Goal: Obtain resource: Download file/media

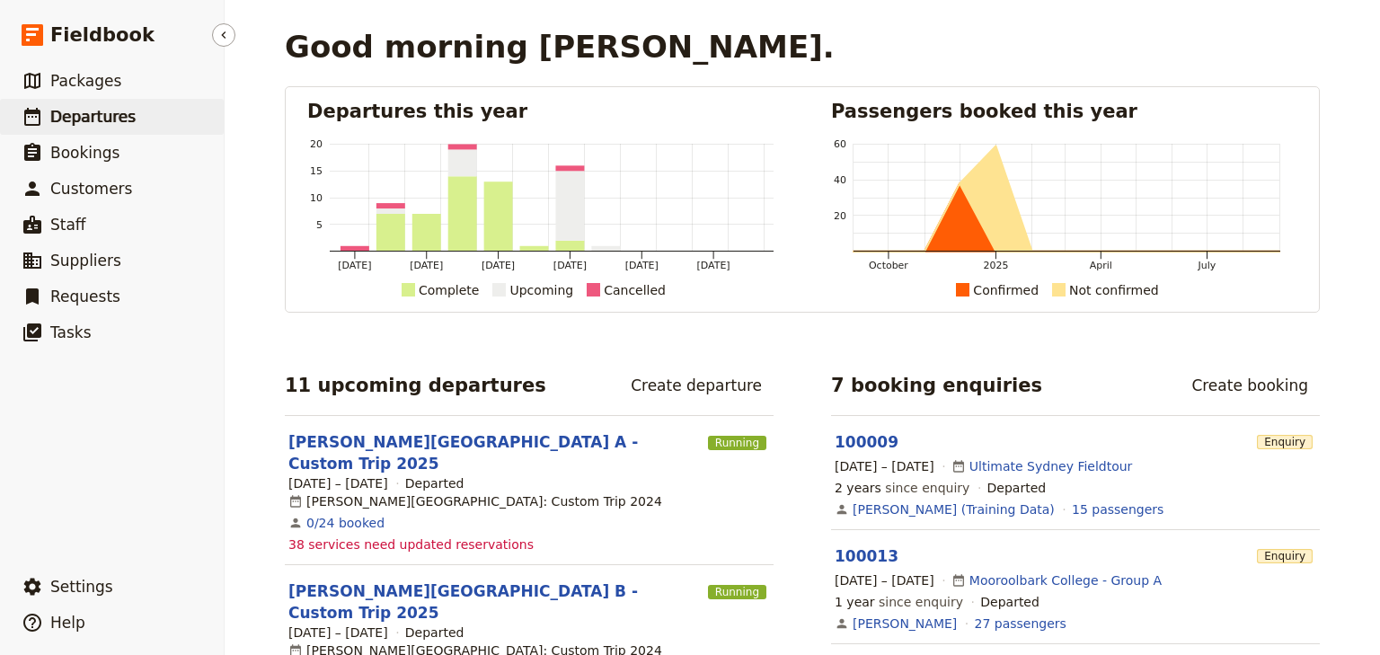
click at [72, 126] on span "Departures" at bounding box center [92, 117] width 85 height 18
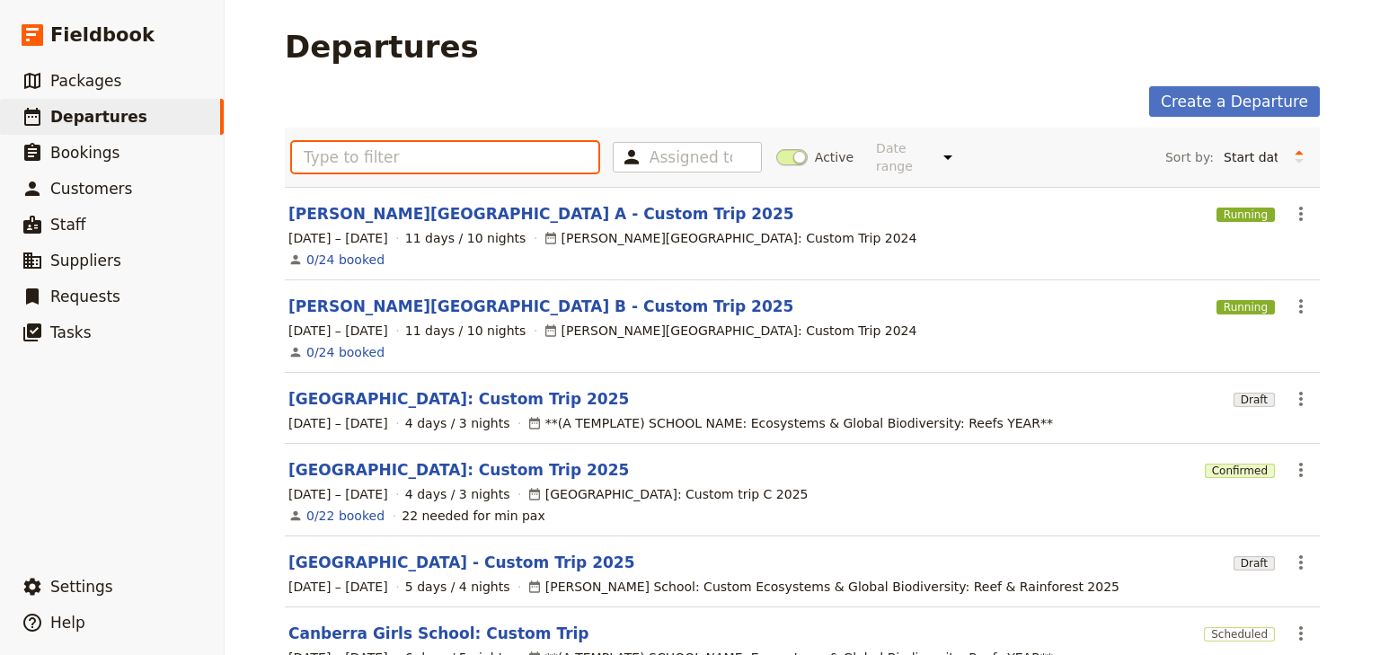
click at [341, 148] on input "text" at bounding box center [445, 157] width 306 height 31
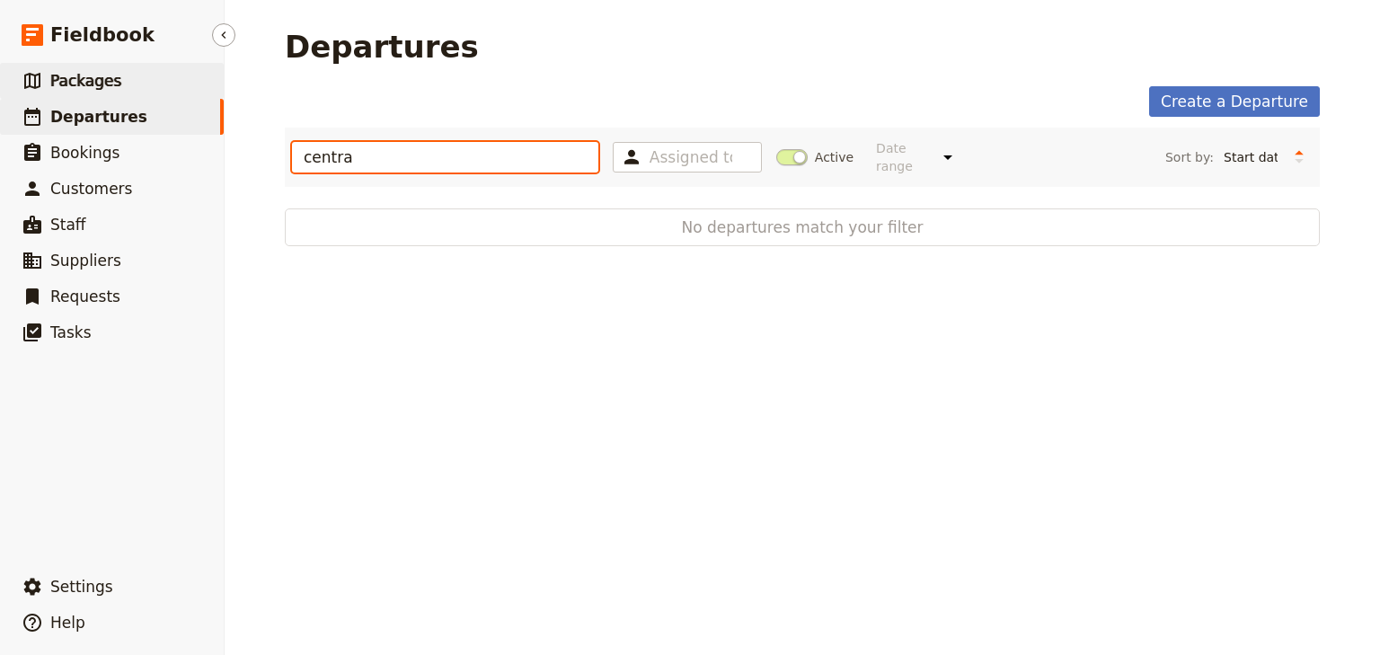
type input "centra"
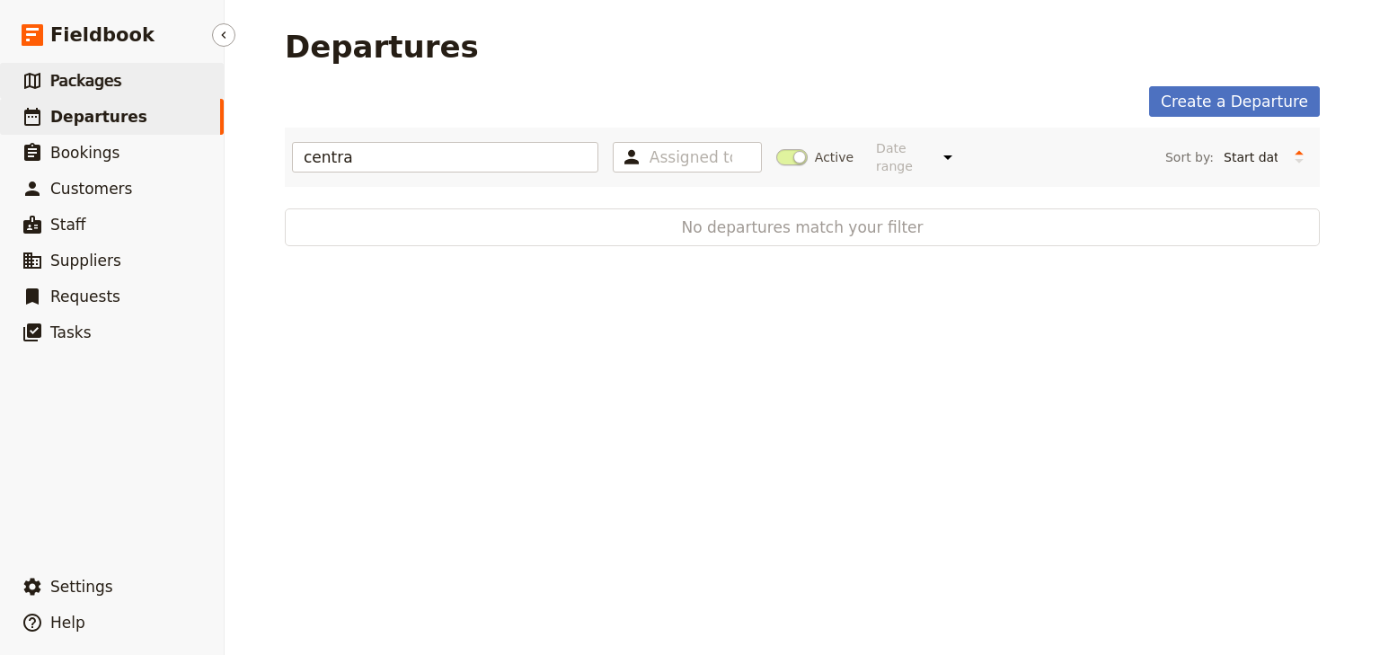
click at [138, 81] on link "​ Packages" at bounding box center [112, 81] width 224 height 36
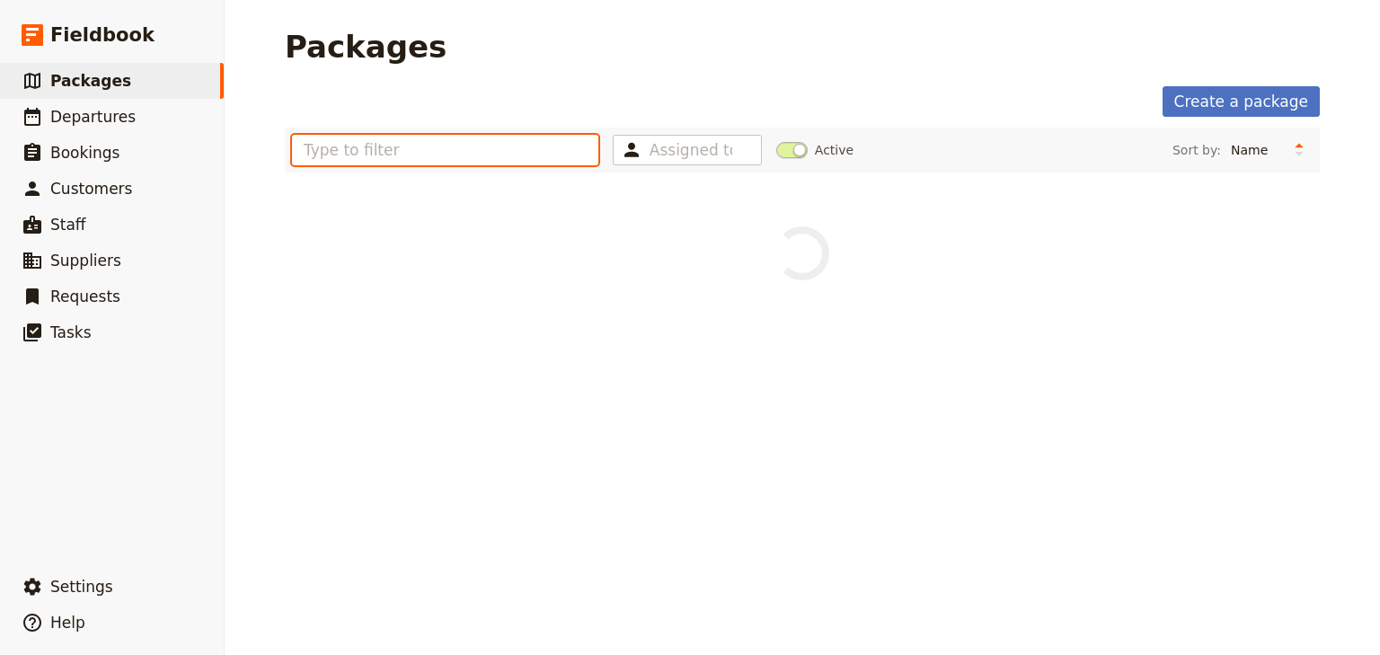
click at [337, 149] on input "text" at bounding box center [445, 150] width 306 height 31
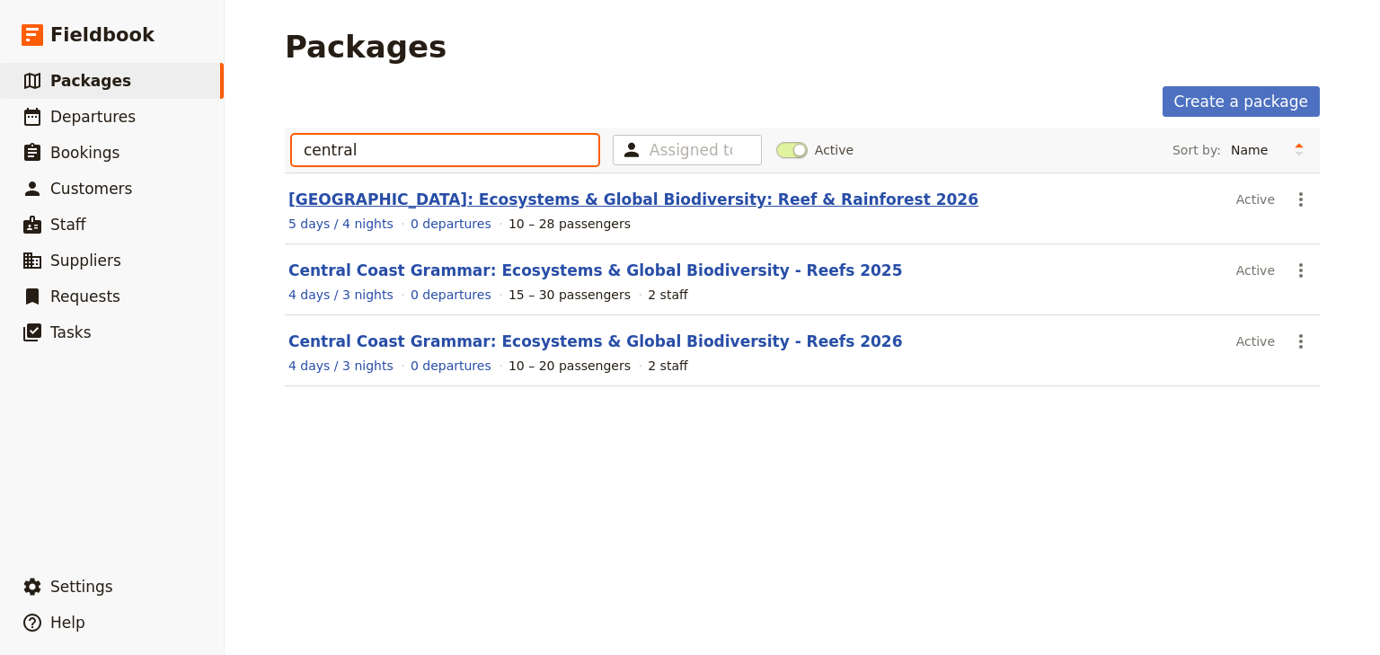
type input "central"
click at [791, 201] on link "Central Coast Grammar School: Ecosystems & Global Biodiversity: Reef & Rainfore…" at bounding box center [633, 199] width 690 height 18
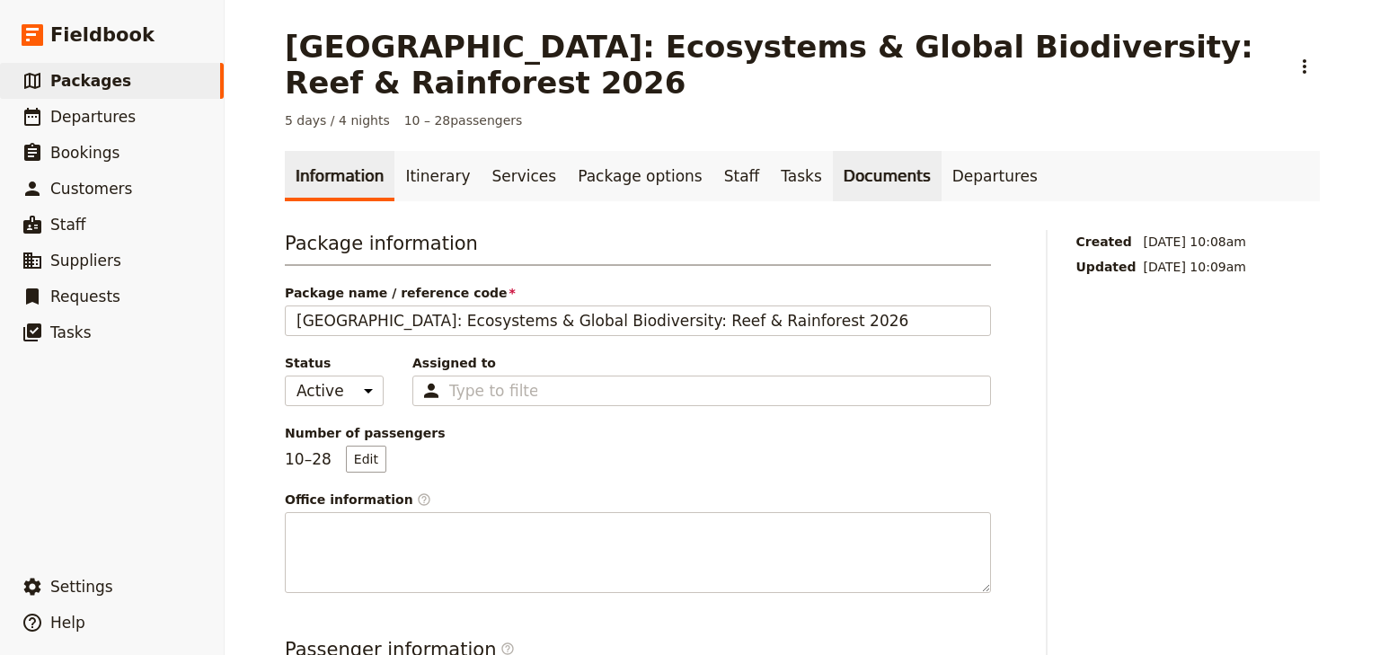
click at [836, 177] on link "Documents" at bounding box center [887, 176] width 109 height 50
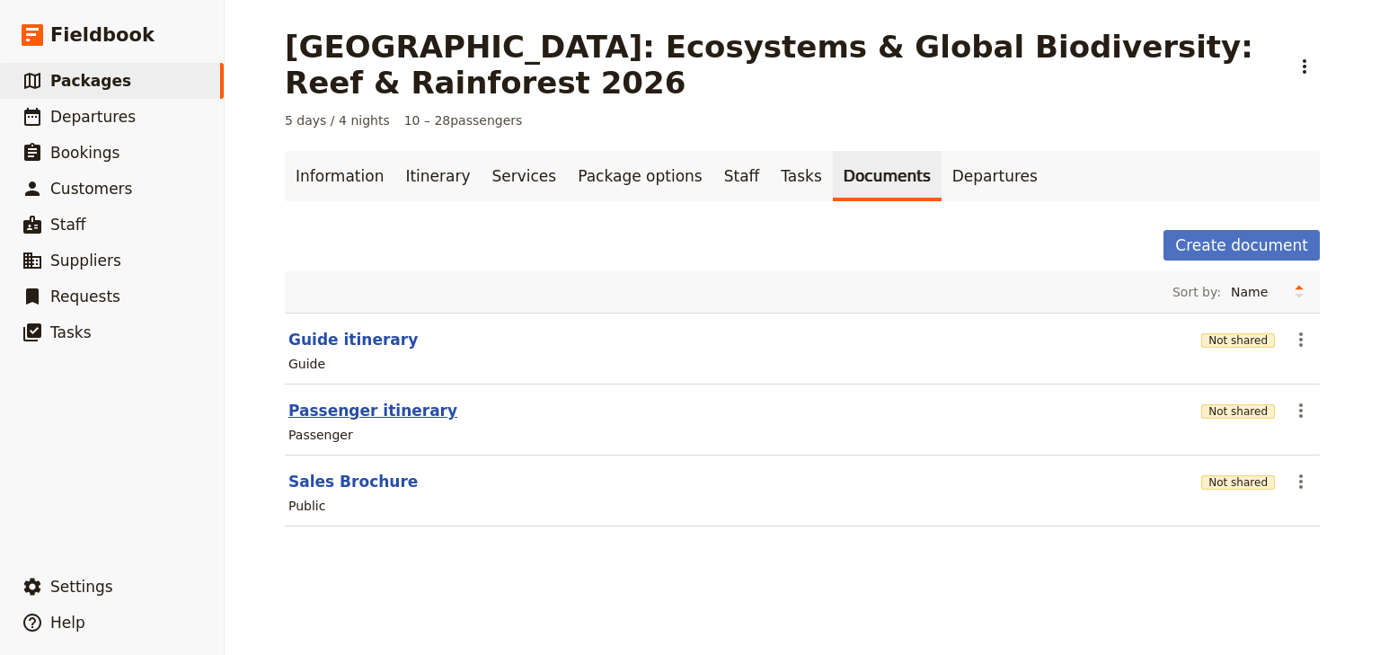
click at [391, 417] on button "Passenger itinerary" at bounding box center [372, 411] width 169 height 22
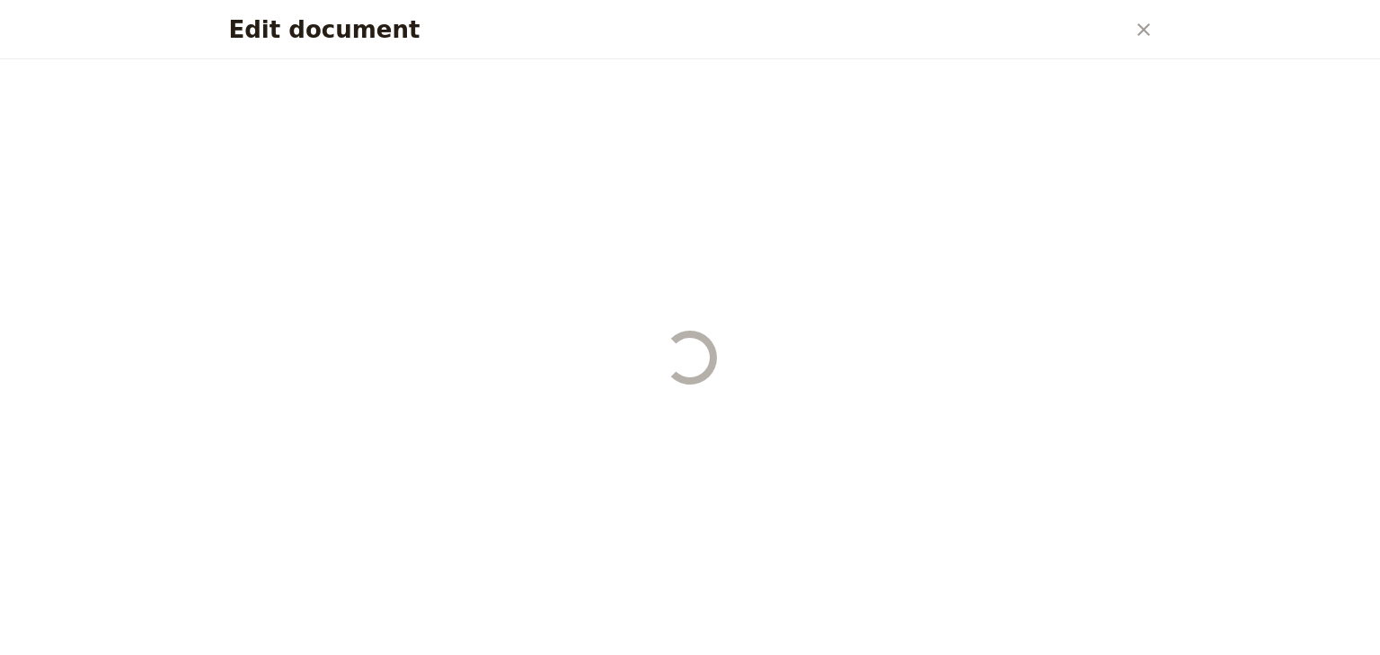
select select "PASSENGER"
select select "RUN_SHEET"
select select "DEFAULT"
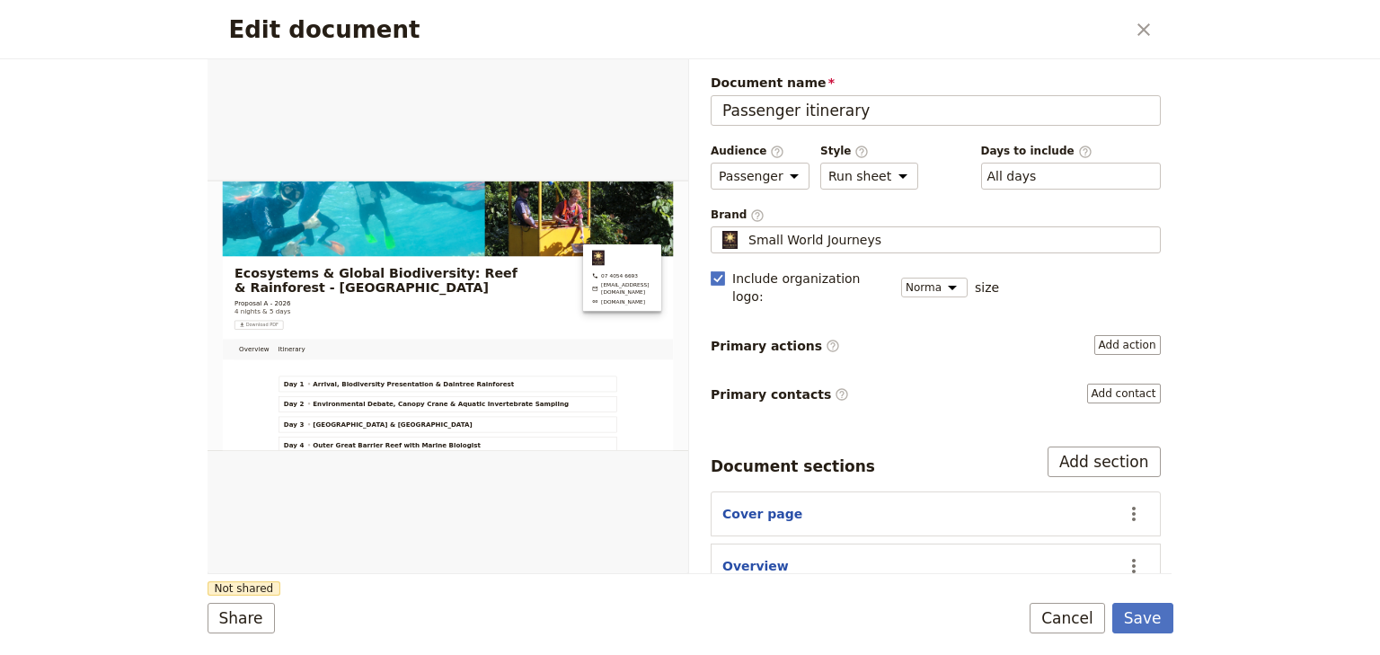
scroll to position [72, 0]
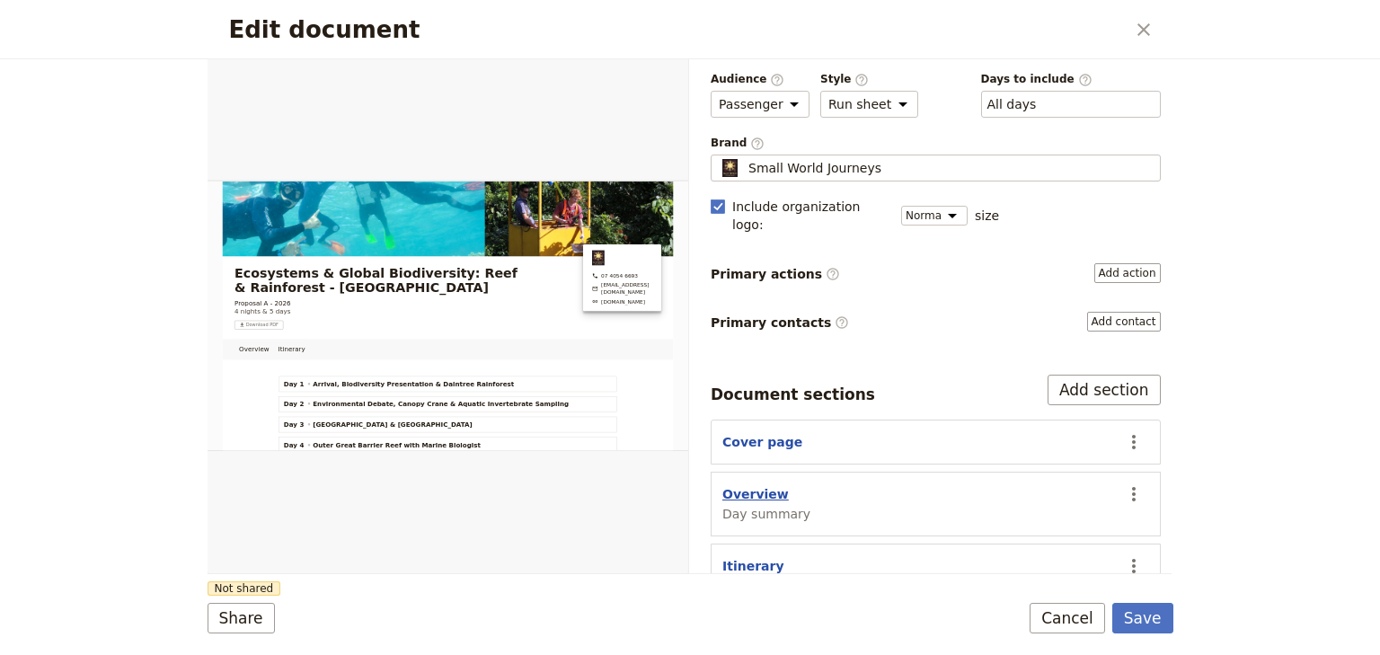
click at [735, 485] on button "Overview" at bounding box center [755, 494] width 66 height 18
select select "DAY_SUMMARY"
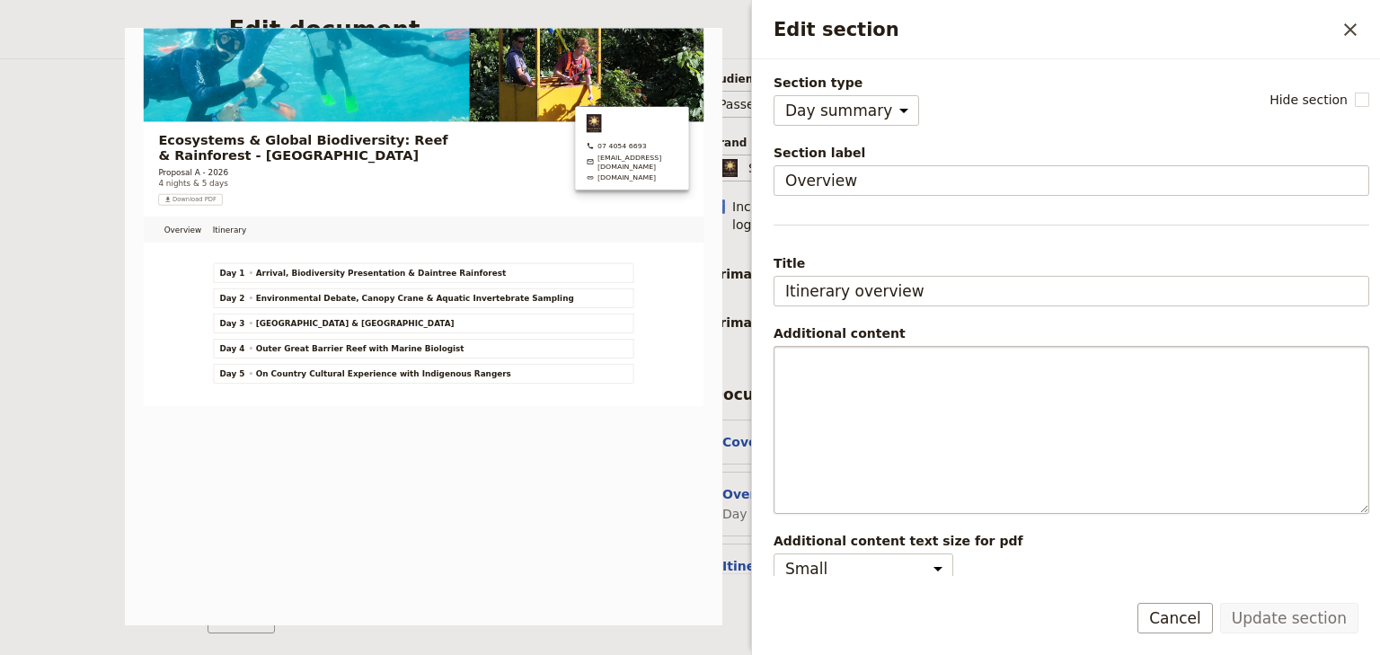
scroll to position [61, 0]
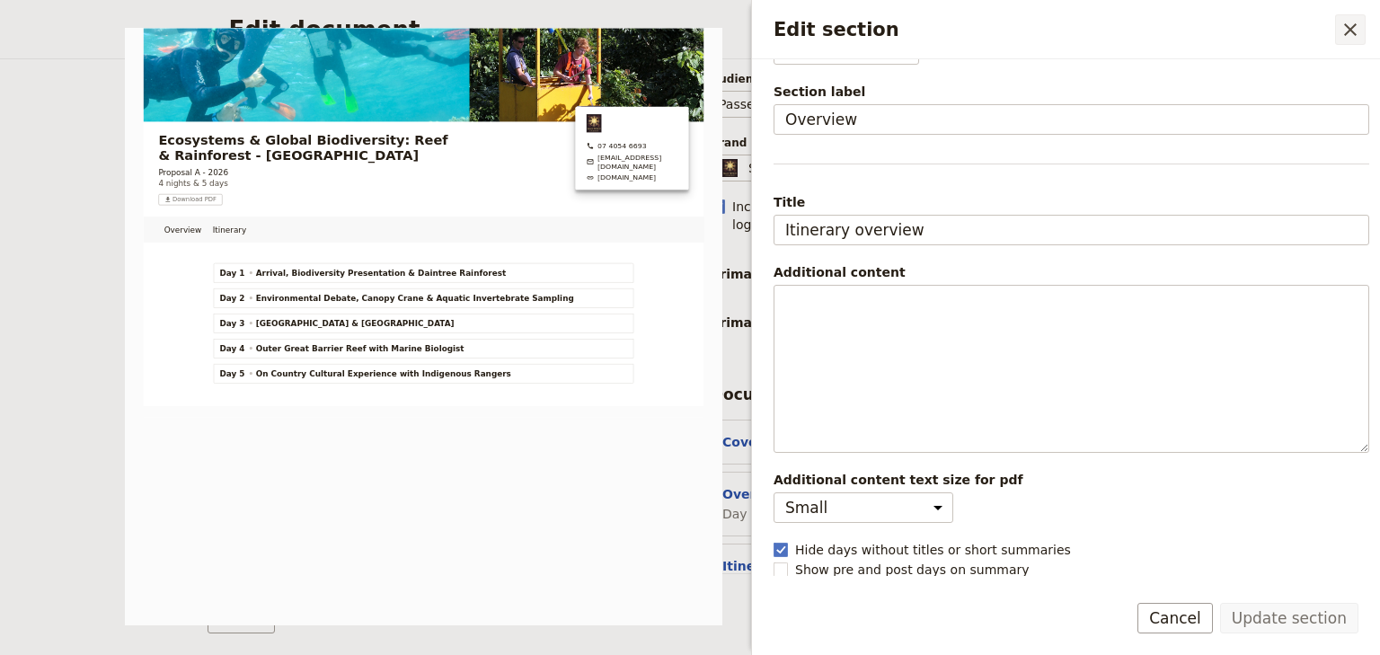
click at [1349, 25] on icon "Close drawer" at bounding box center [1351, 30] width 22 height 22
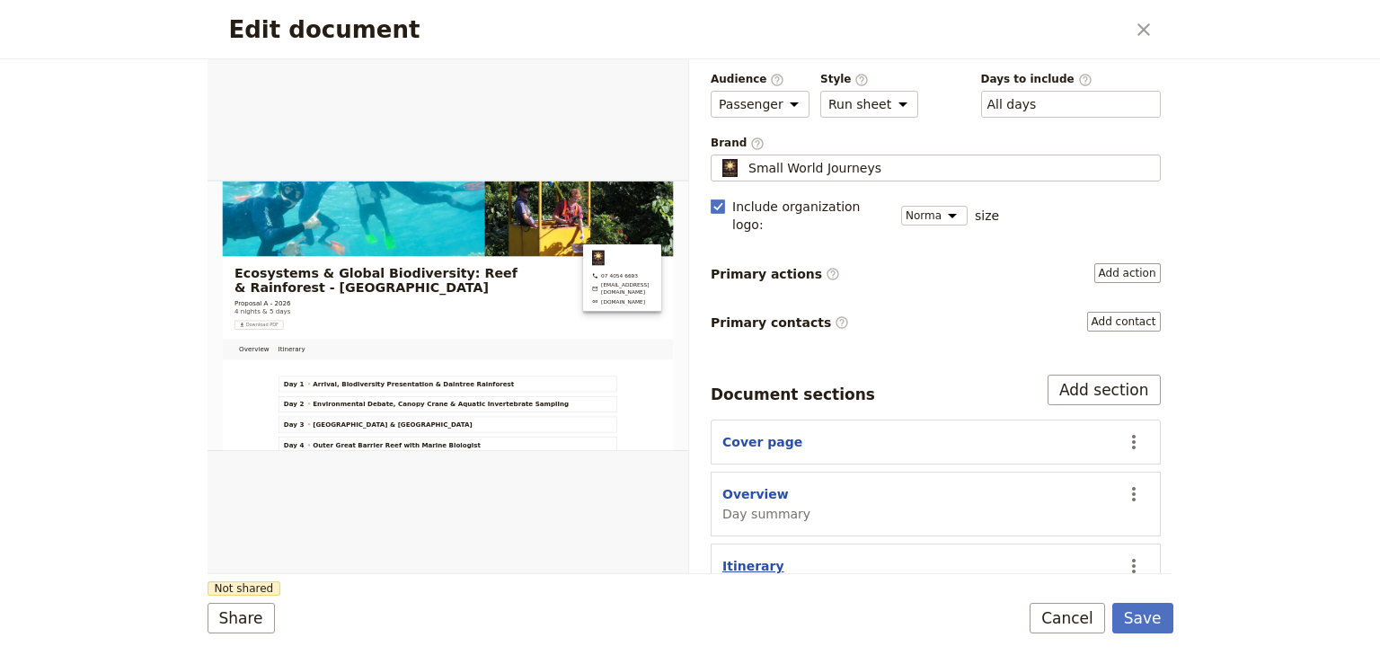
click at [749, 557] on button "Itinerary" at bounding box center [753, 566] width 62 height 18
select select "ITINERARY"
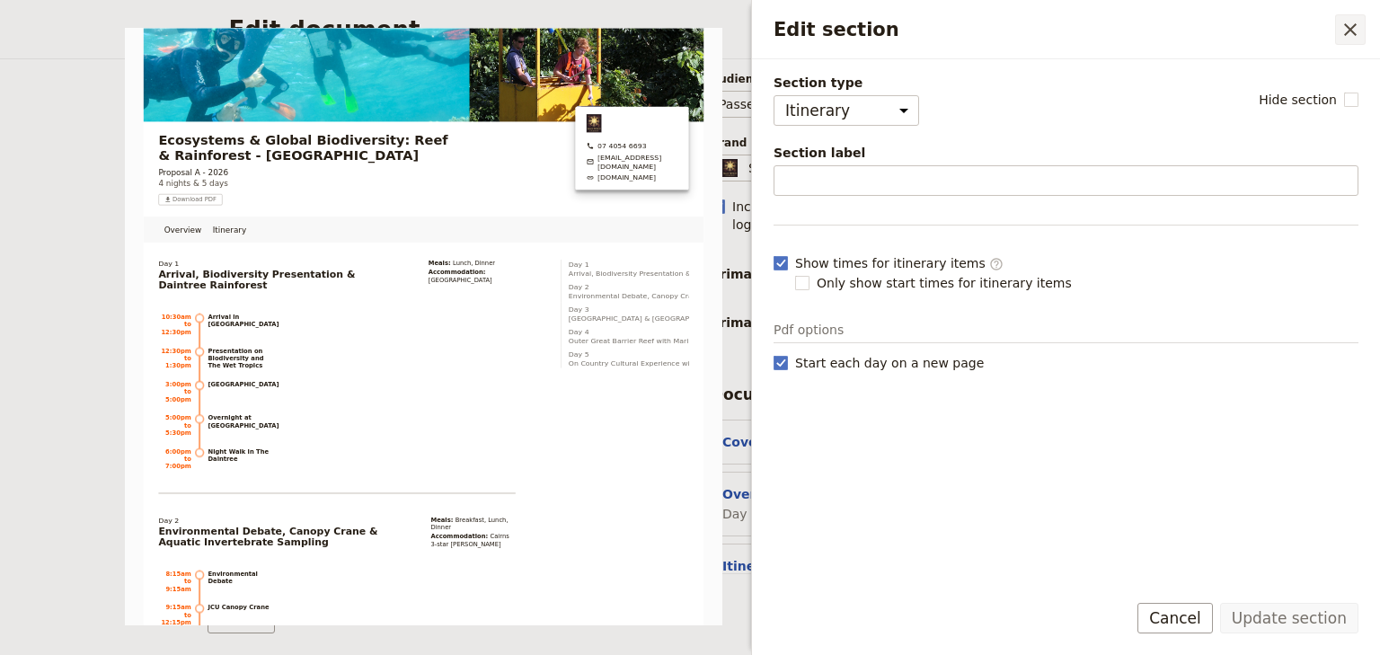
click at [1347, 24] on icon "Close drawer" at bounding box center [1351, 30] width 22 height 22
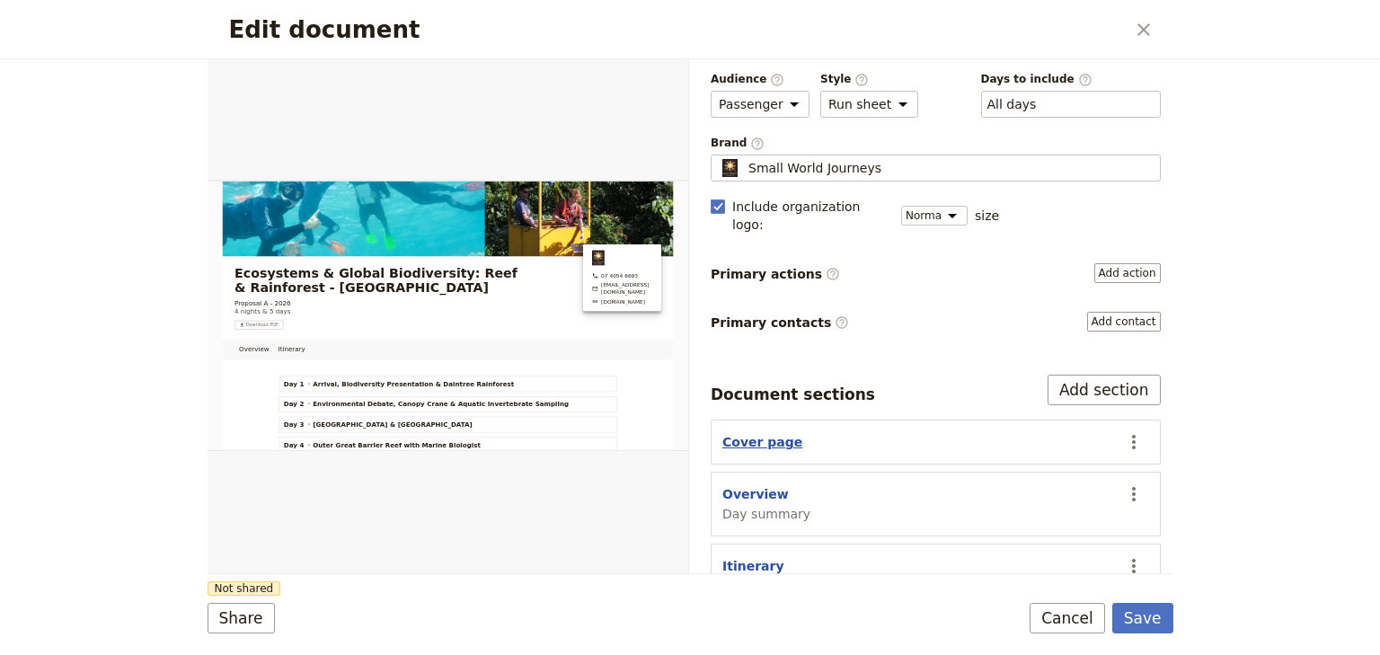
click at [754, 433] on button "Cover page" at bounding box center [762, 442] width 80 height 18
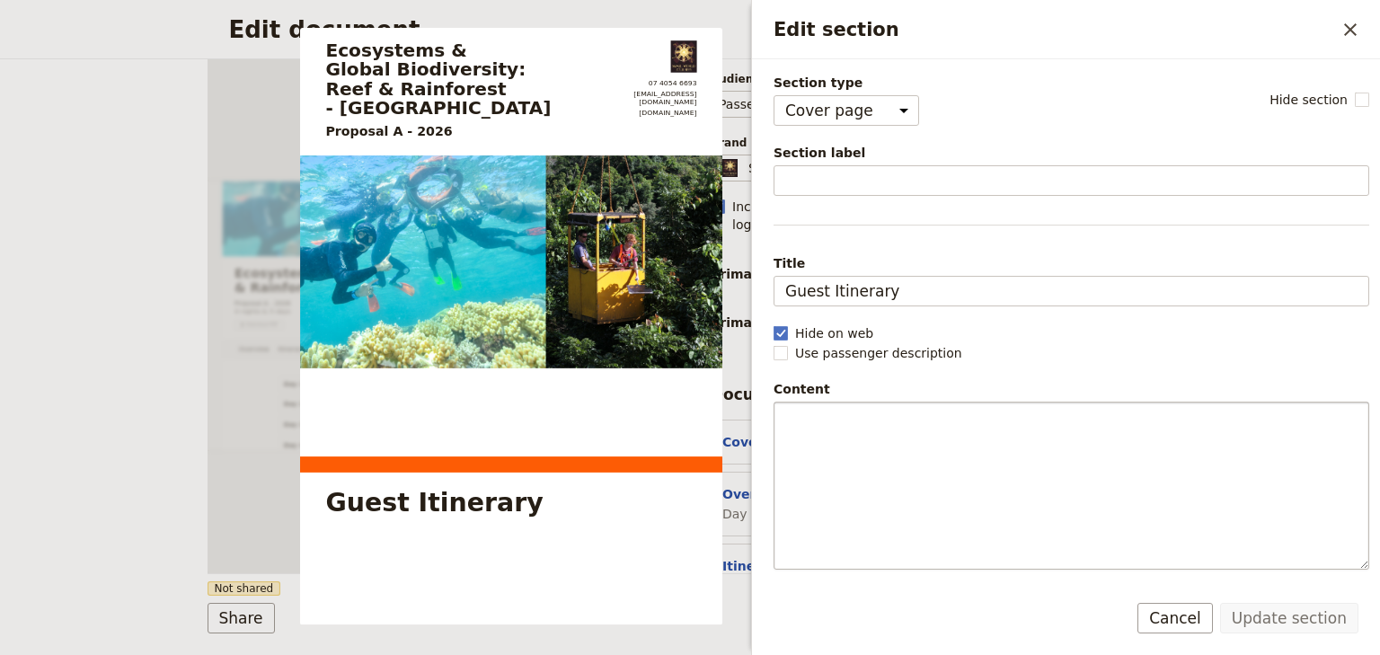
scroll to position [66, 0]
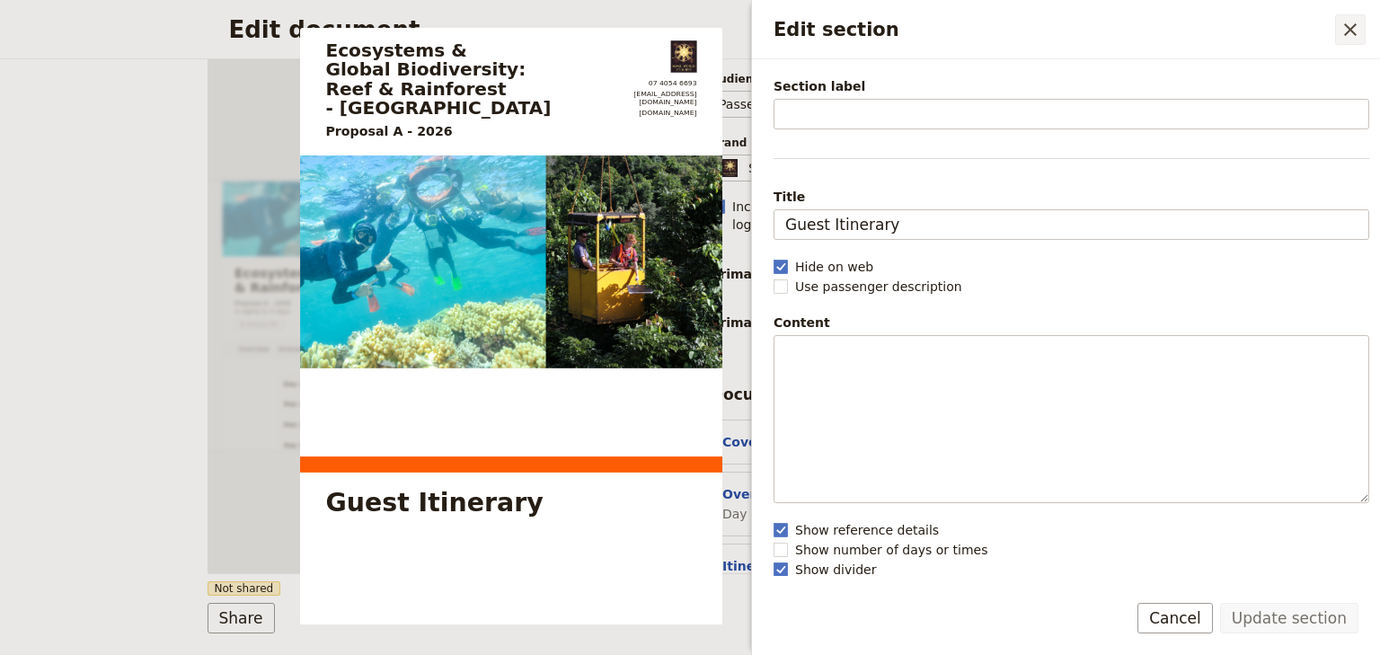
click at [1349, 23] on icon "Close drawer" at bounding box center [1351, 30] width 22 height 22
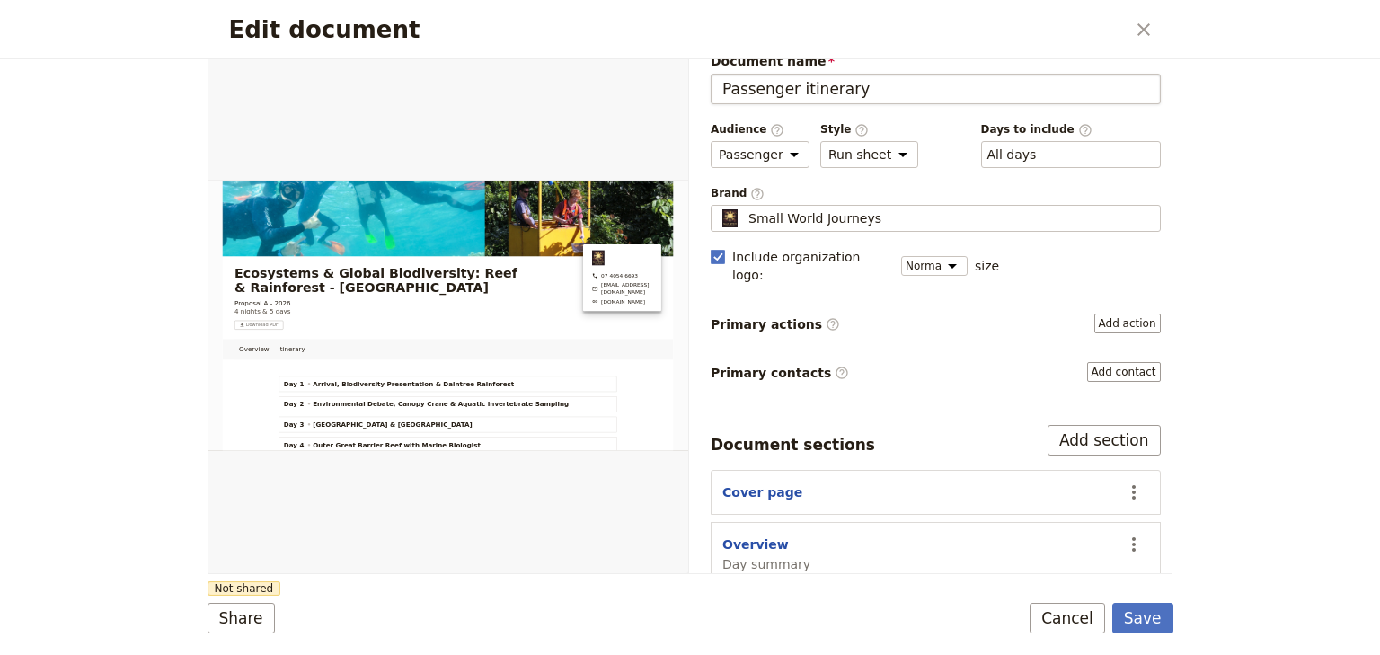
scroll to position [0, 0]
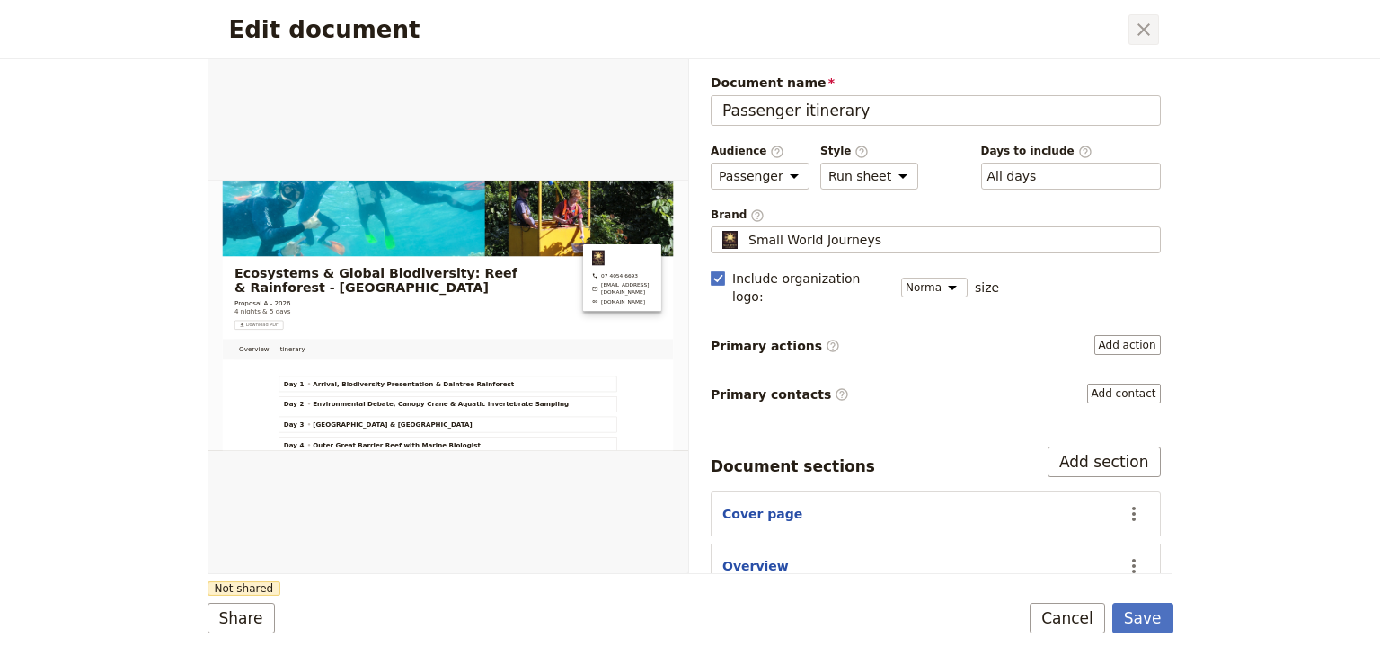
click at [1146, 31] on icon "Close dialog" at bounding box center [1144, 30] width 22 height 22
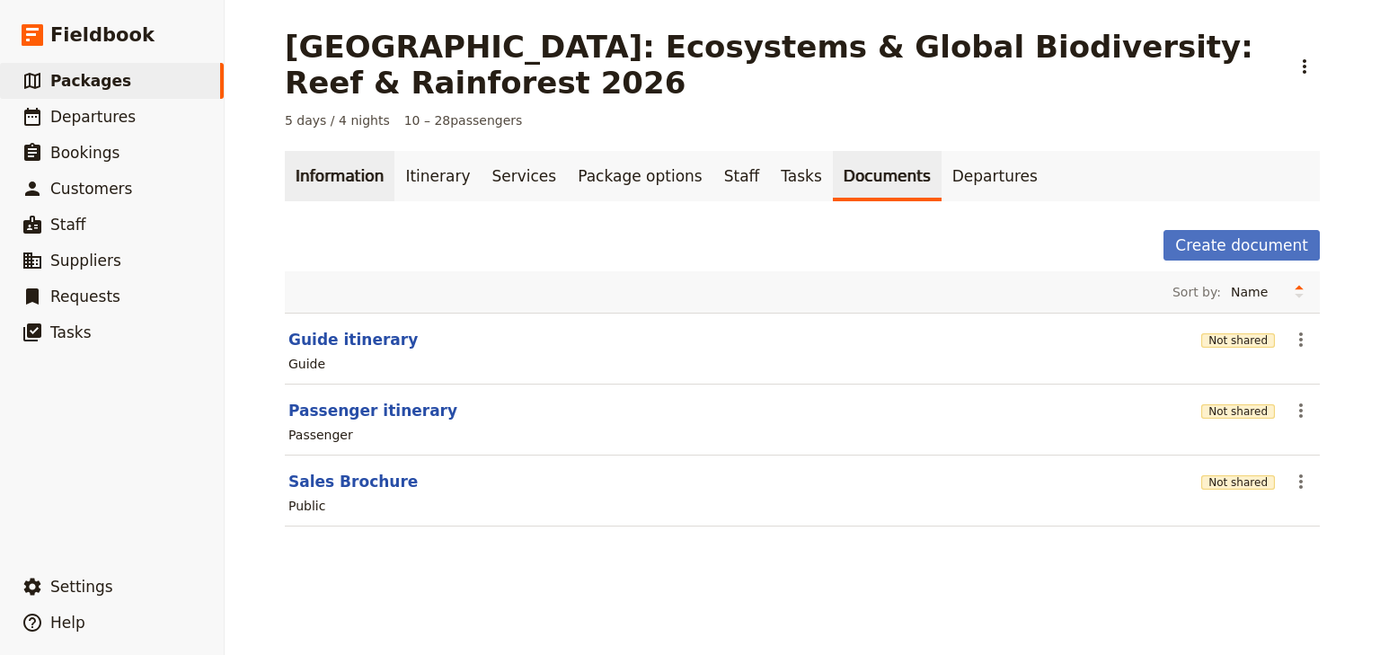
click at [305, 173] on link "Information" at bounding box center [340, 176] width 110 height 50
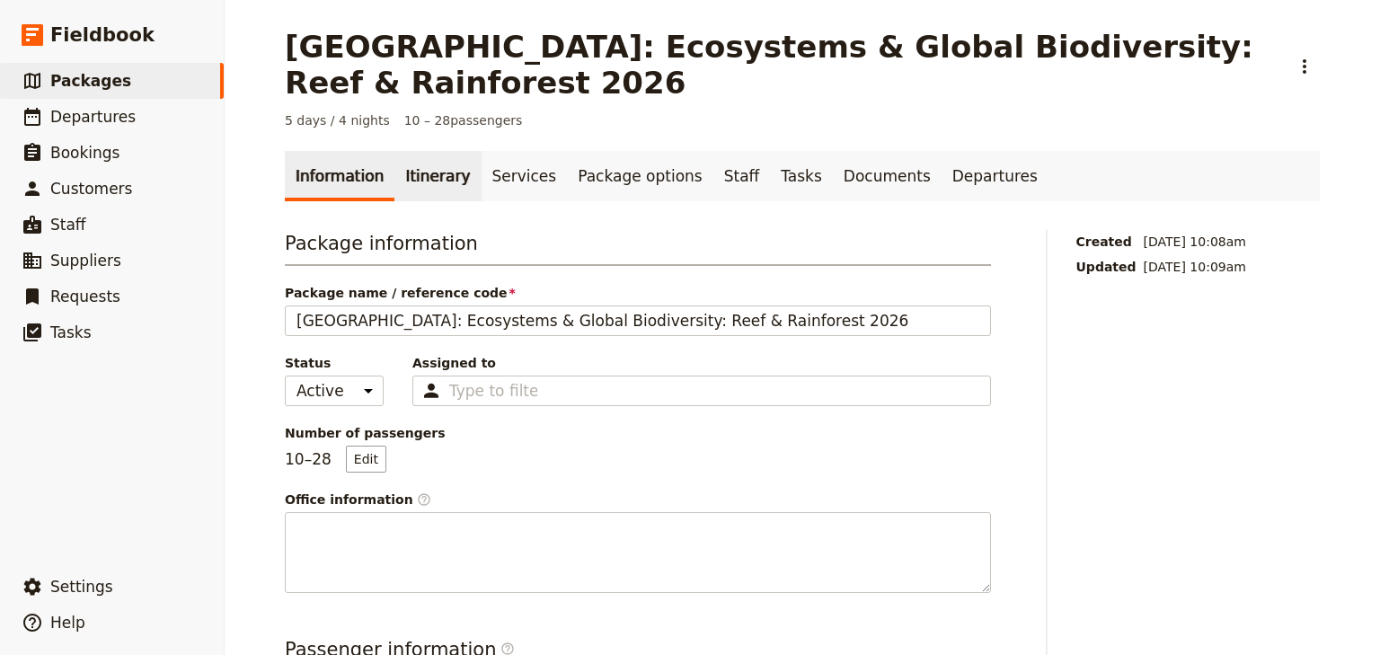
click at [417, 180] on link "Itinerary" at bounding box center [437, 176] width 86 height 50
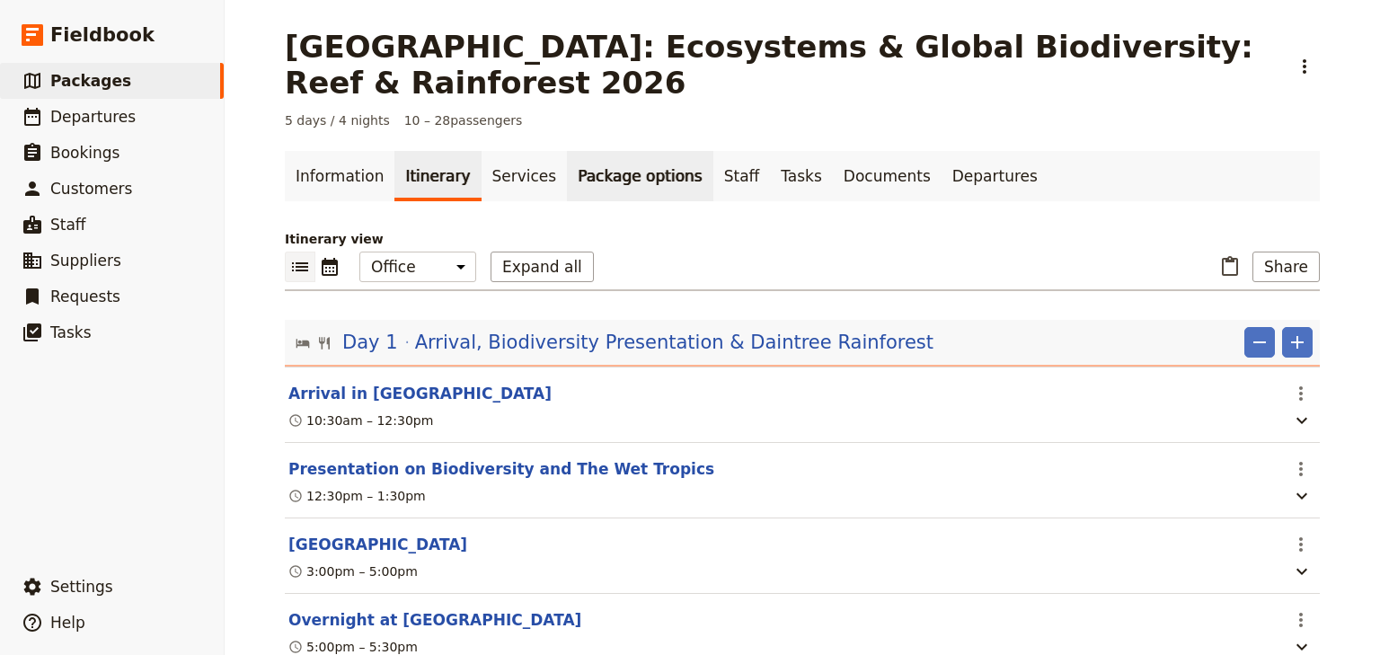
click at [618, 179] on link "Package options" at bounding box center [640, 176] width 146 height 50
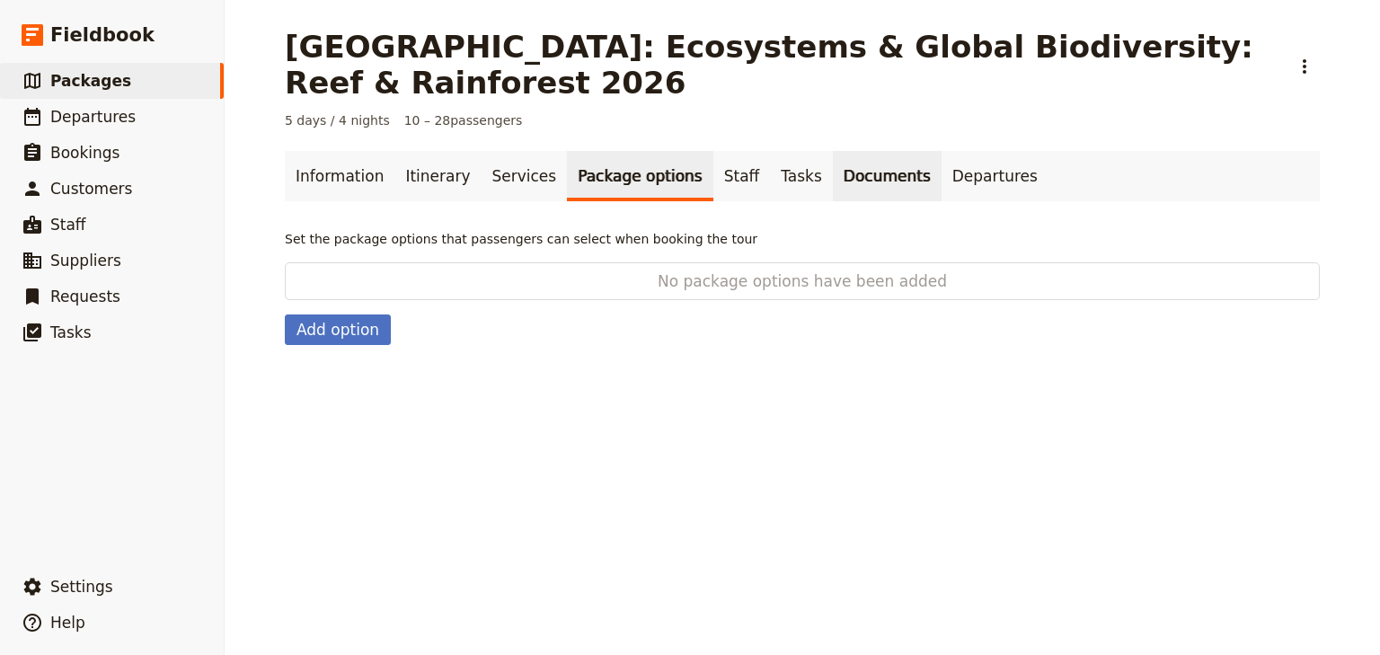
click at [833, 177] on link "Documents" at bounding box center [887, 176] width 109 height 50
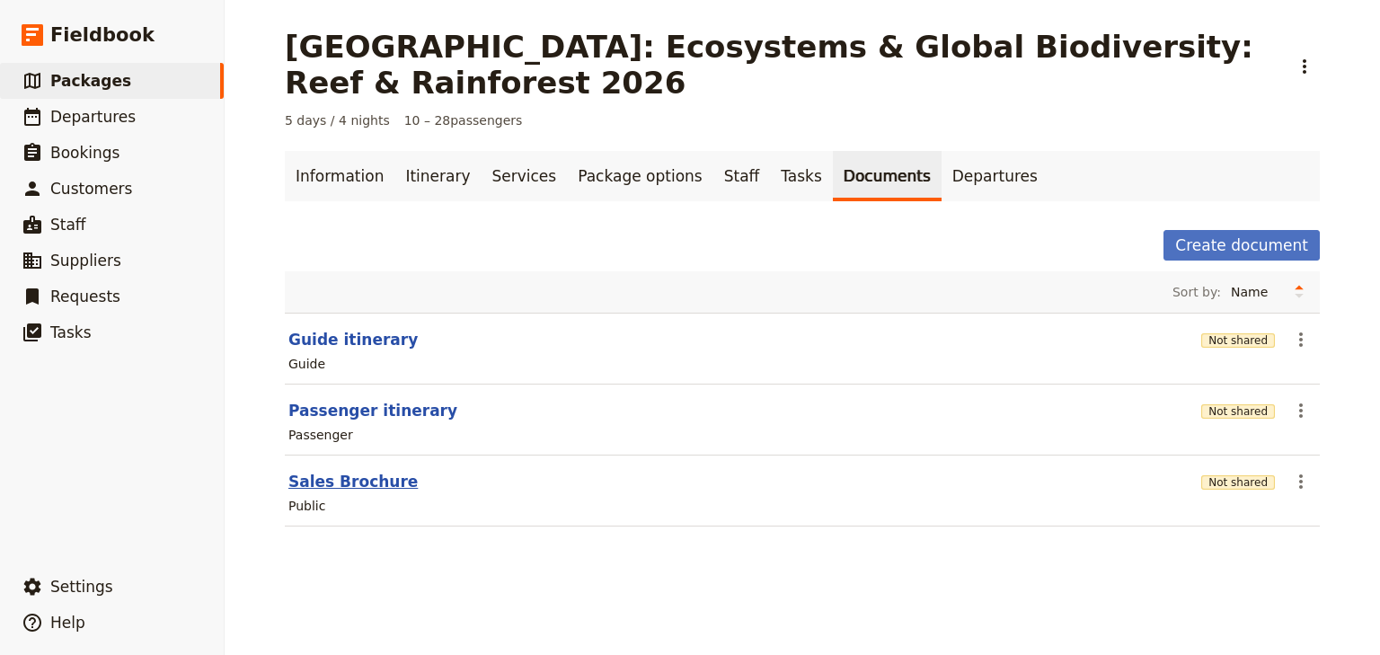
click at [372, 483] on button "Sales Brochure" at bounding box center [352, 482] width 129 height 22
select select "LARGE"
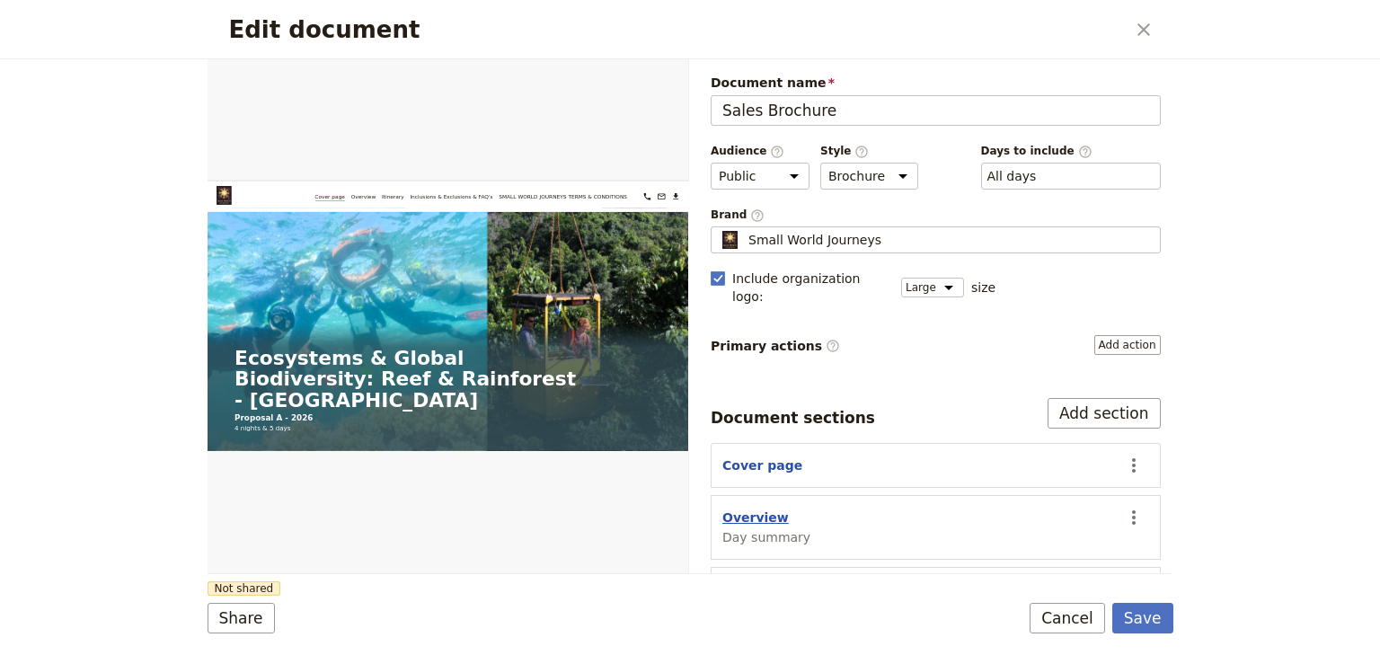
click at [768, 509] on button "Overview" at bounding box center [755, 518] width 66 height 18
select select "DAY_SUMMARY"
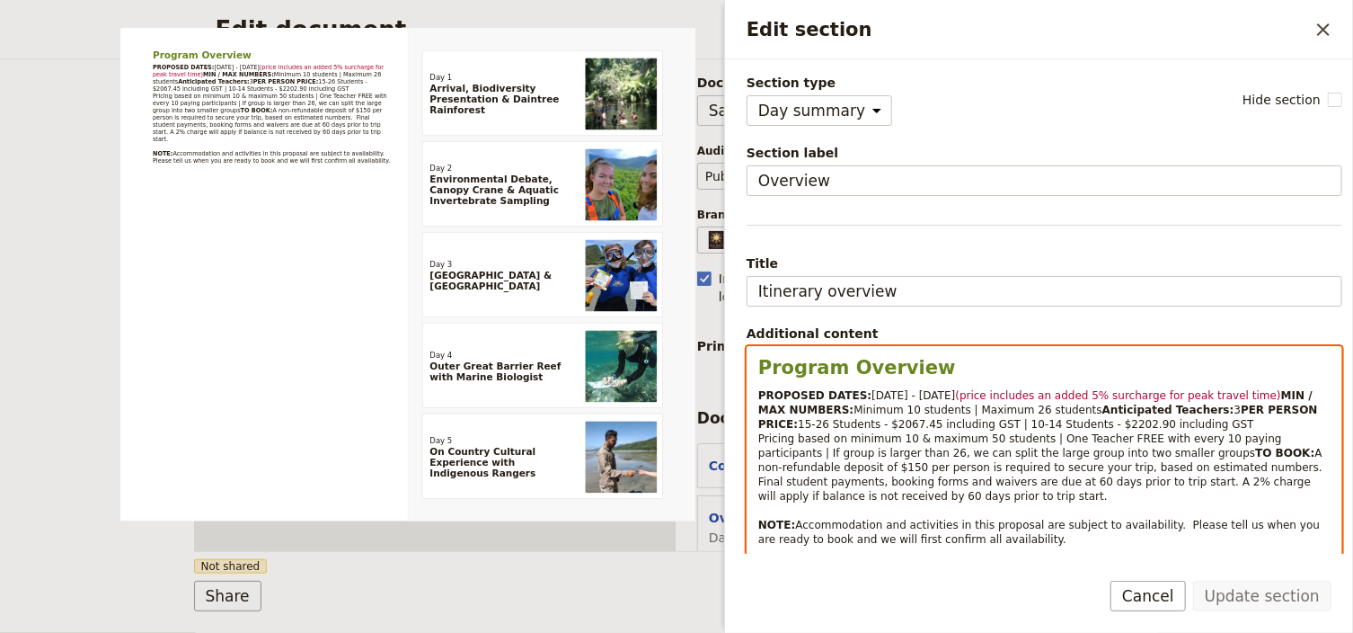
drag, startPoint x: 872, startPoint y: 378, endPoint x: 859, endPoint y: 385, distance: 14.5
click at [872, 378] on h2 "Program Overview" at bounding box center [1044, 367] width 572 height 27
select select "paragraph-small"
click at [872, 391] on span "25 - 29 June 2026" at bounding box center [914, 395] width 84 height 13
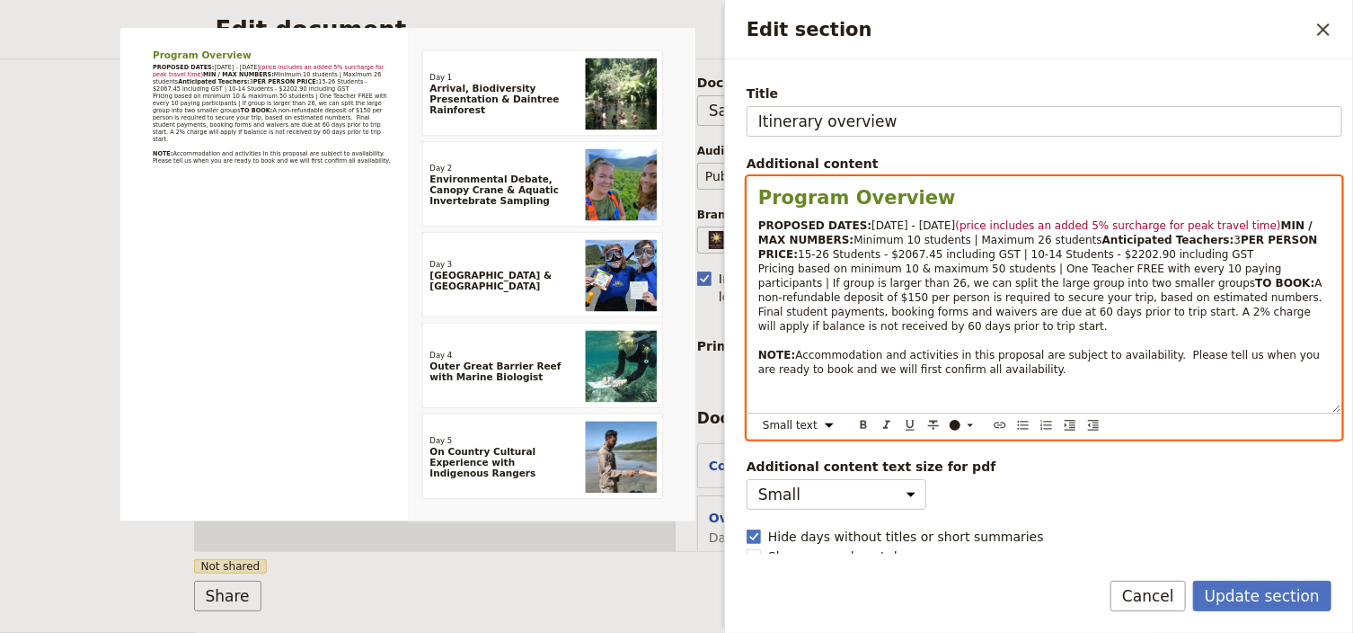
scroll to position [178, 0]
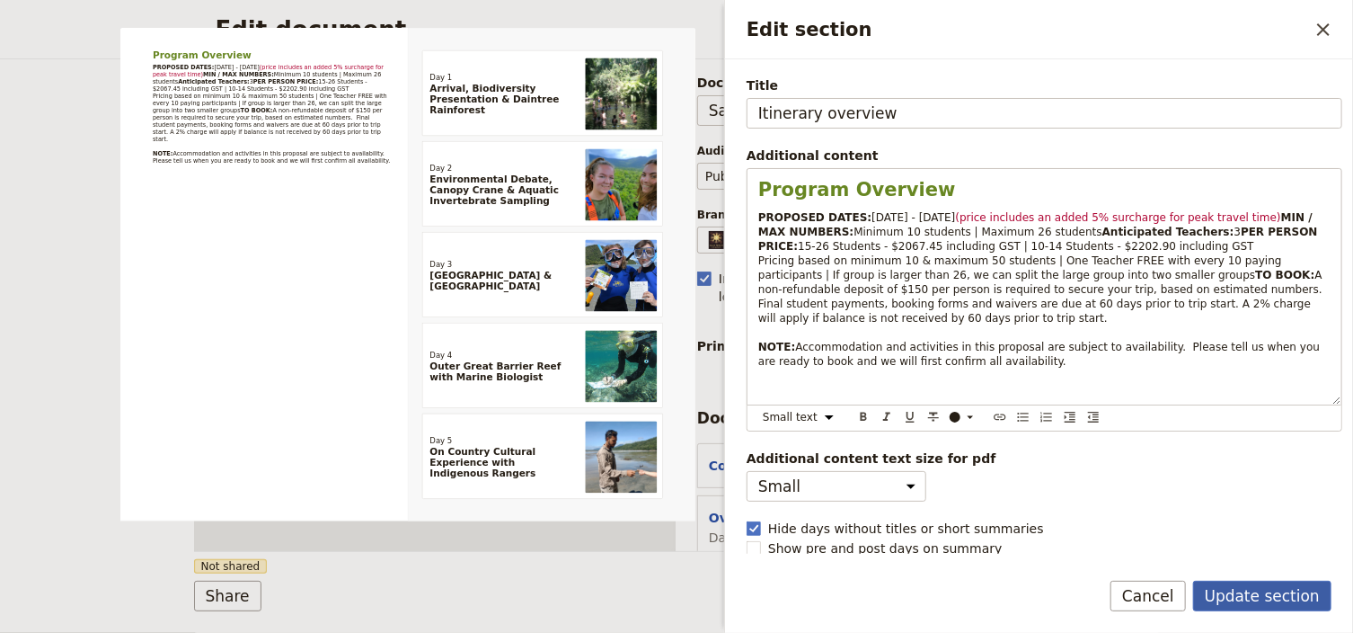
click at [1253, 594] on button "Update section" at bounding box center [1262, 595] width 138 height 31
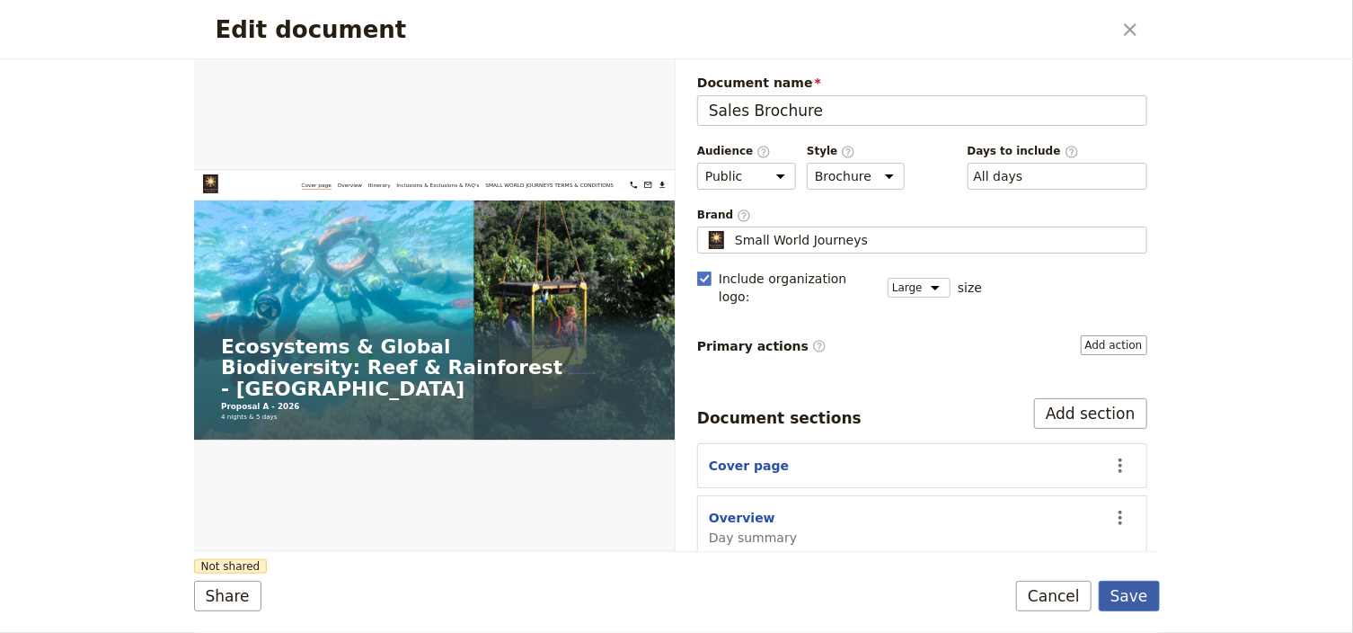
click at [1129, 596] on button "Save" at bounding box center [1129, 595] width 61 height 31
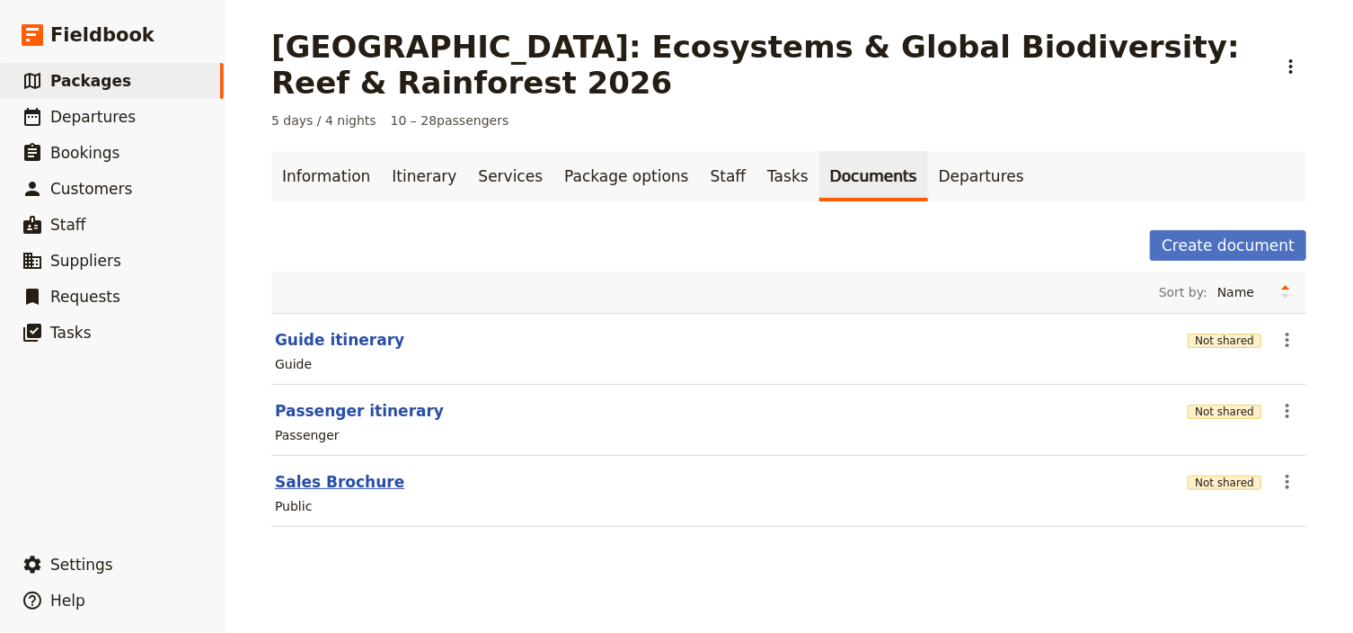
click at [345, 482] on button "Sales Brochure" at bounding box center [339, 482] width 129 height 22
select select "LARGE"
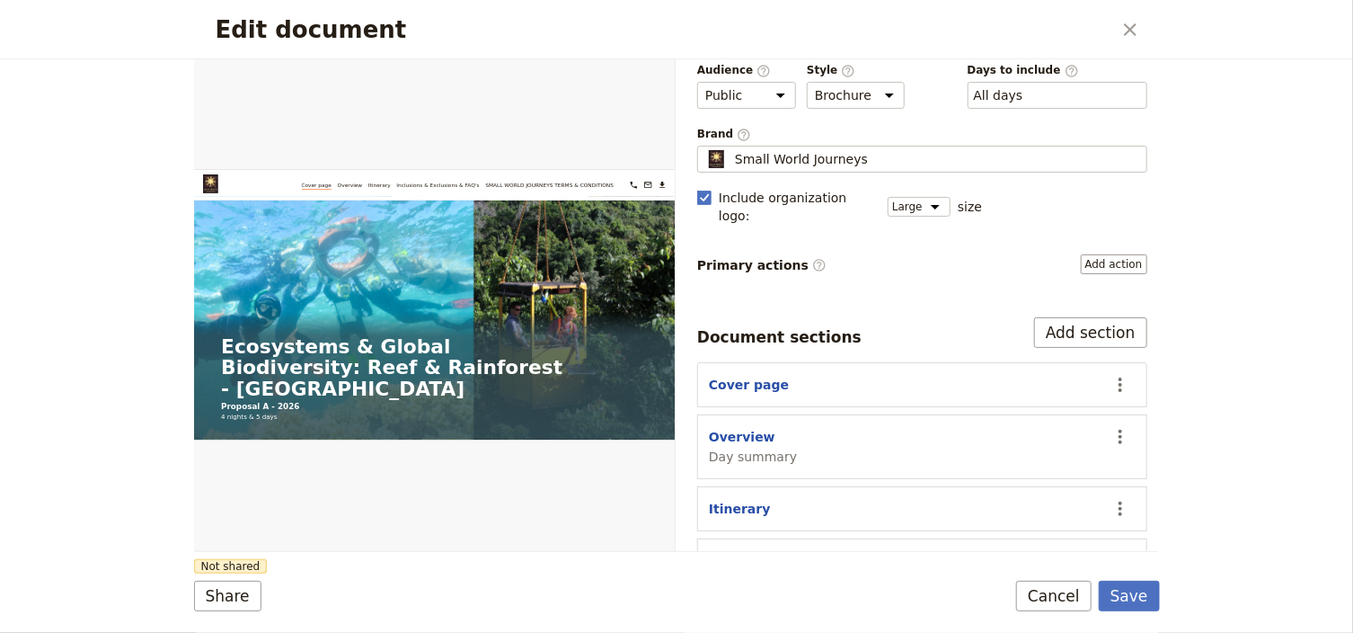
scroll to position [189, 0]
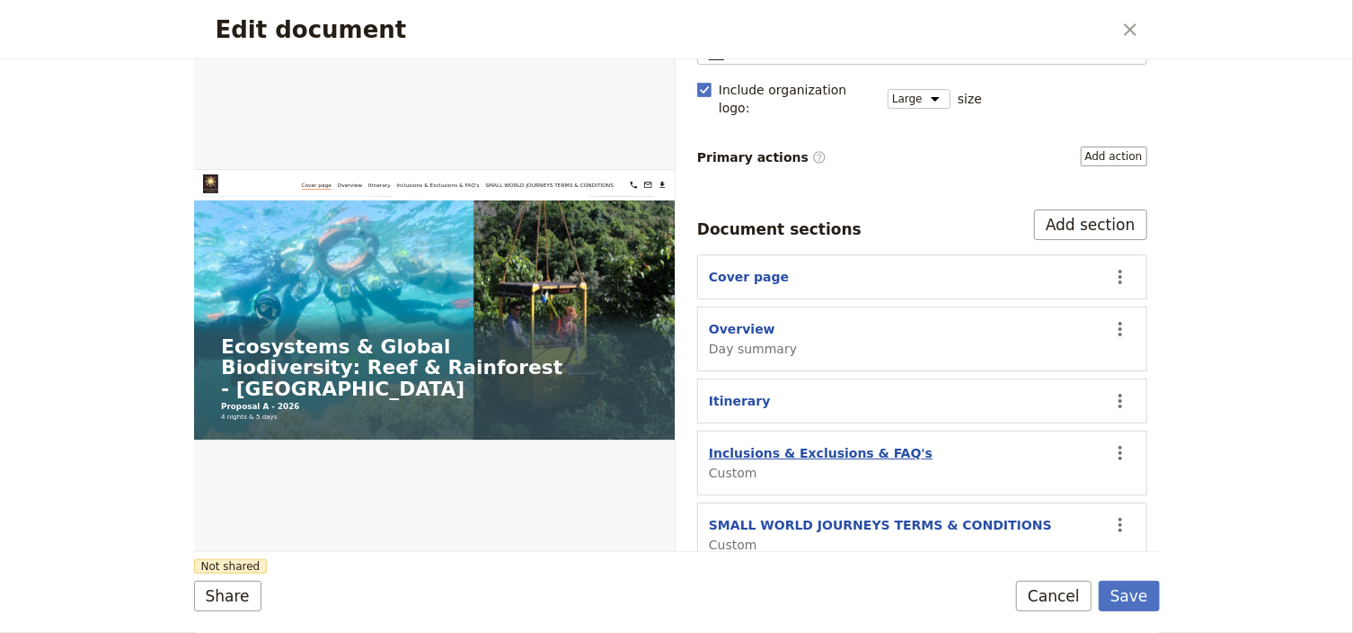
click at [787, 444] on button "Inclusions & Exclusions & FAQ's" at bounding box center [821, 453] width 224 height 18
select select "CUSTOM"
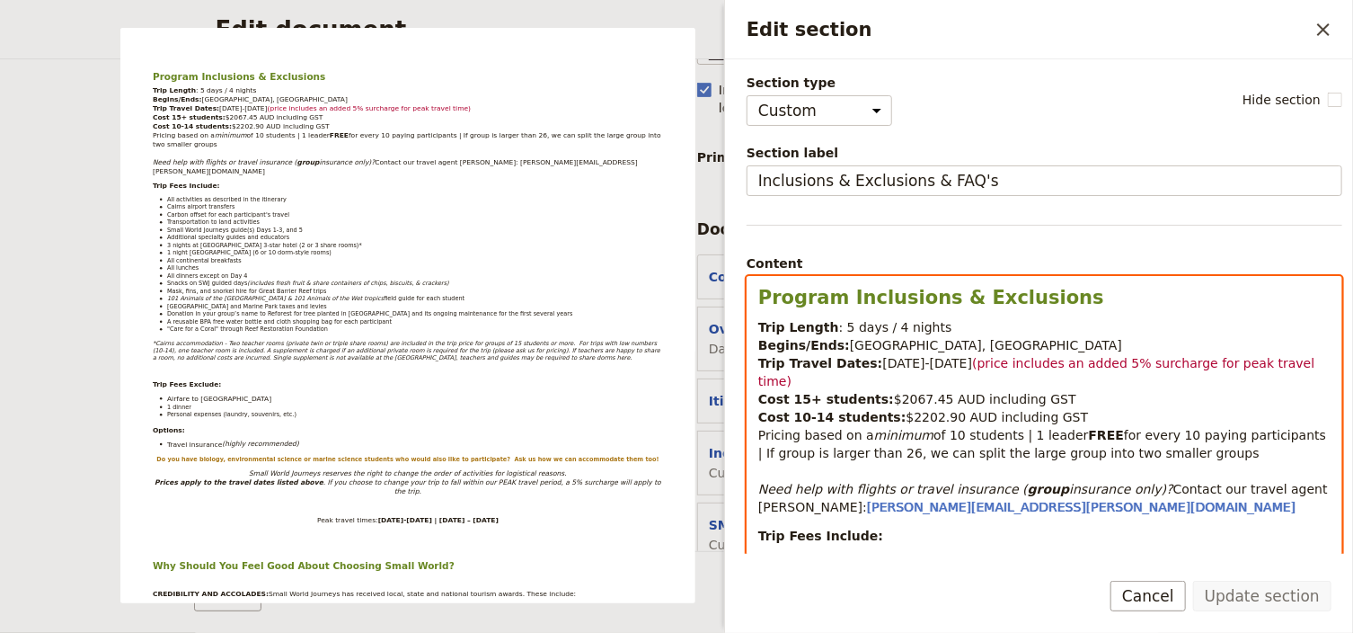
click at [882, 359] on span "25-29 June 2026" at bounding box center [927, 363] width 90 height 14
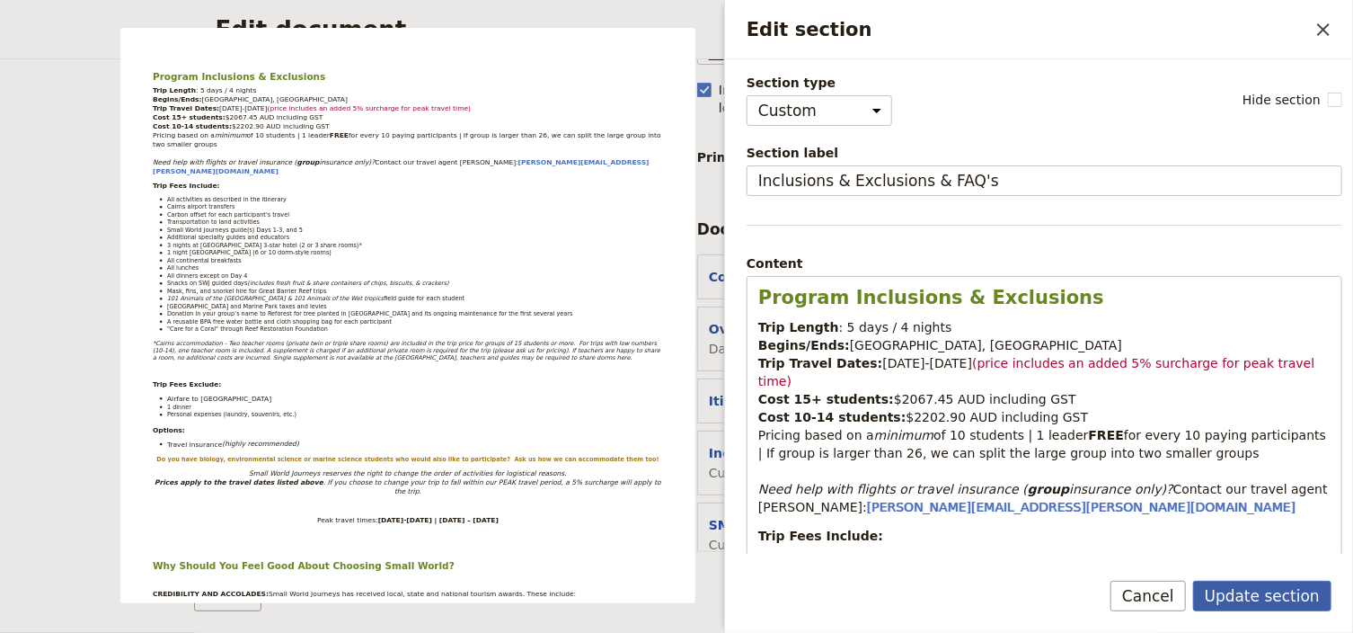
click at [1258, 600] on button "Update section" at bounding box center [1262, 595] width 138 height 31
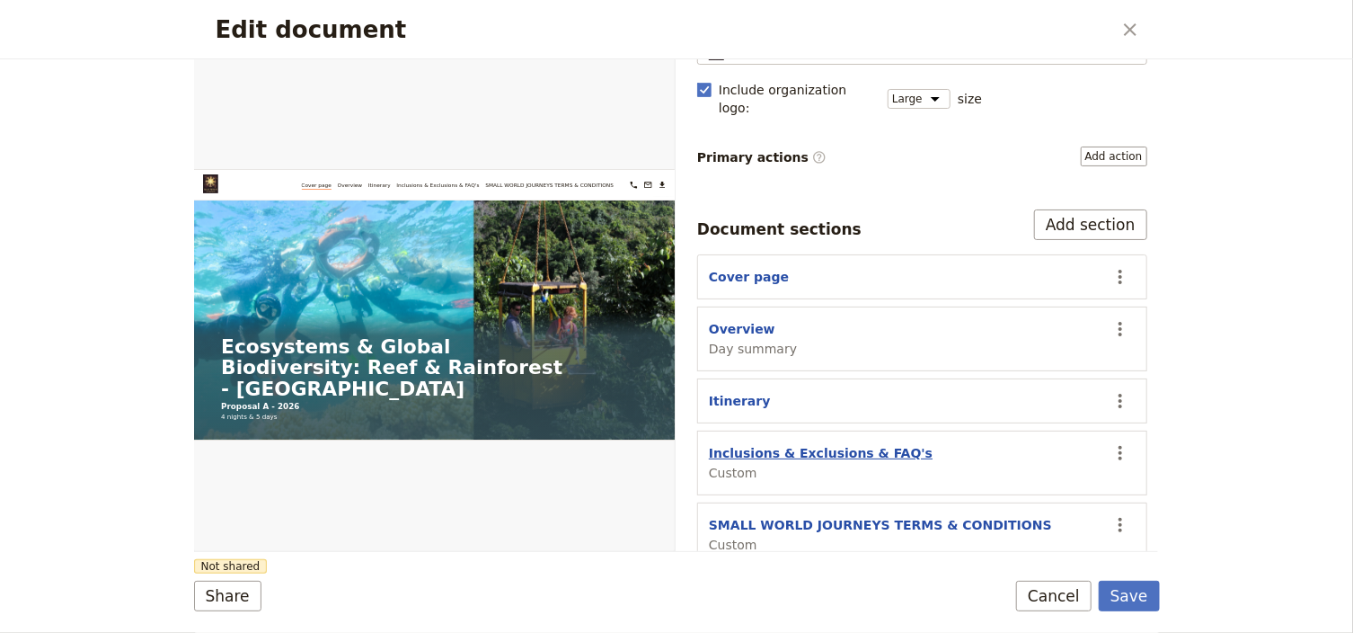
click at [837, 444] on button "Inclusions & Exclusions & FAQ's" at bounding box center [821, 453] width 224 height 18
select select "CUSTOM"
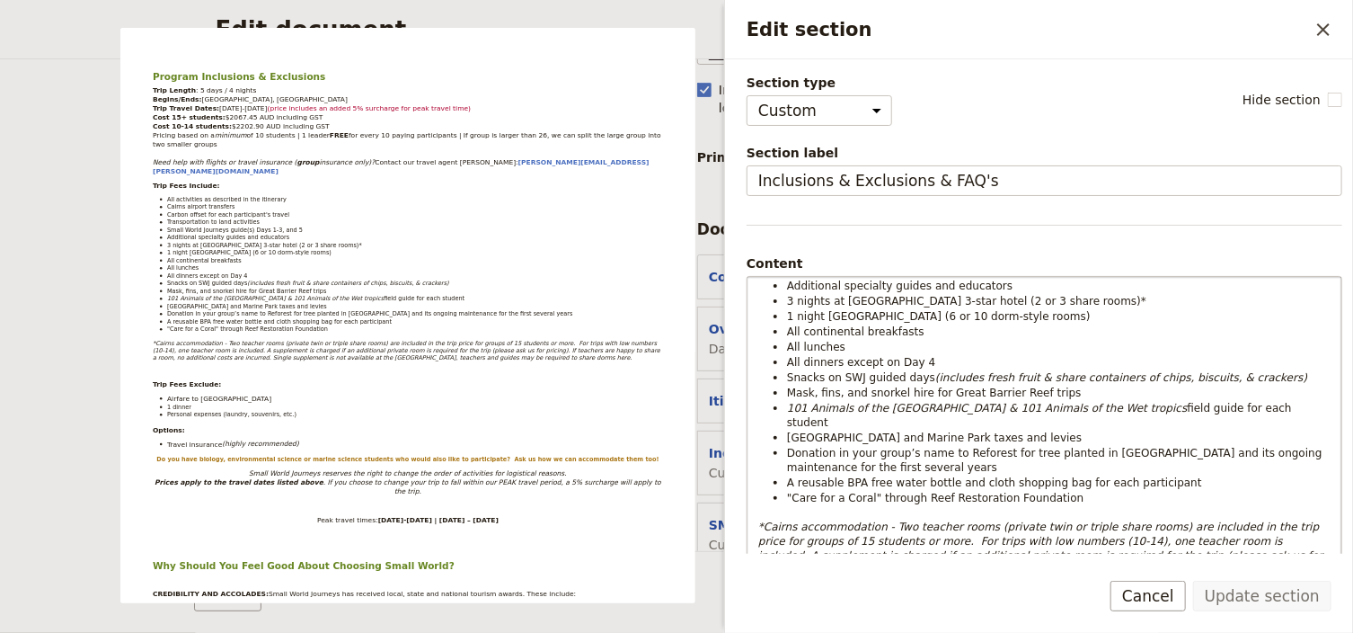
scroll to position [0, 0]
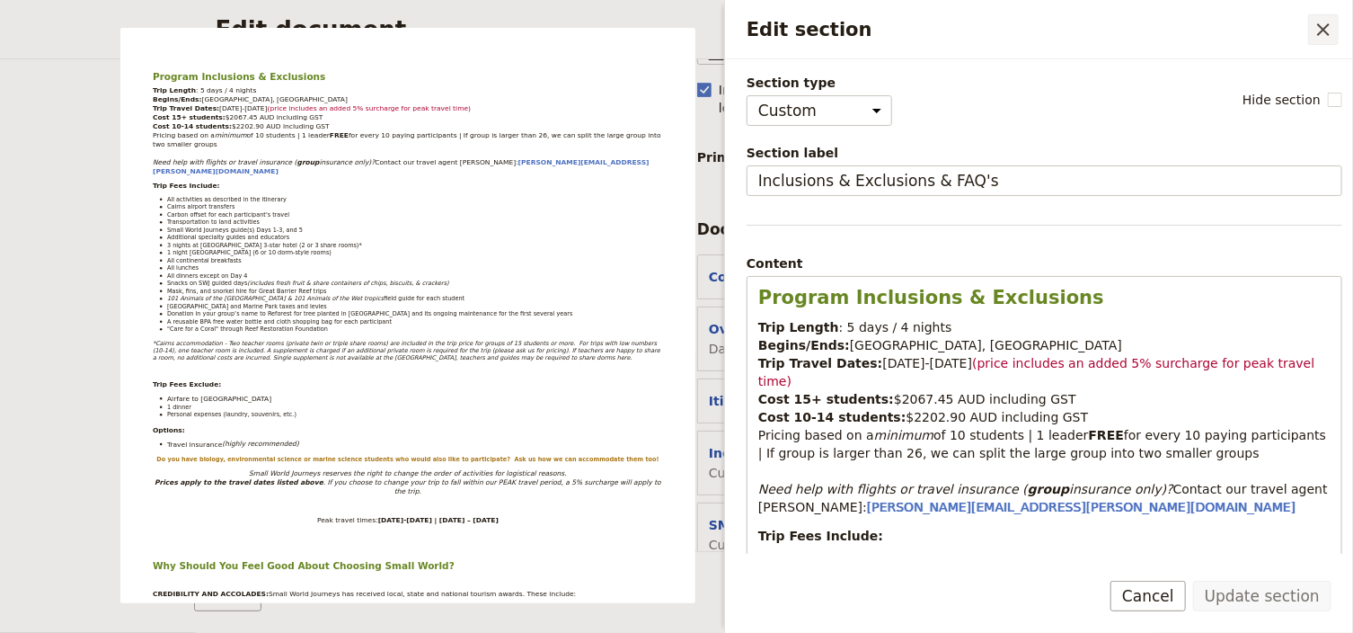
click at [1321, 30] on icon "Close drawer" at bounding box center [1324, 30] width 22 height 22
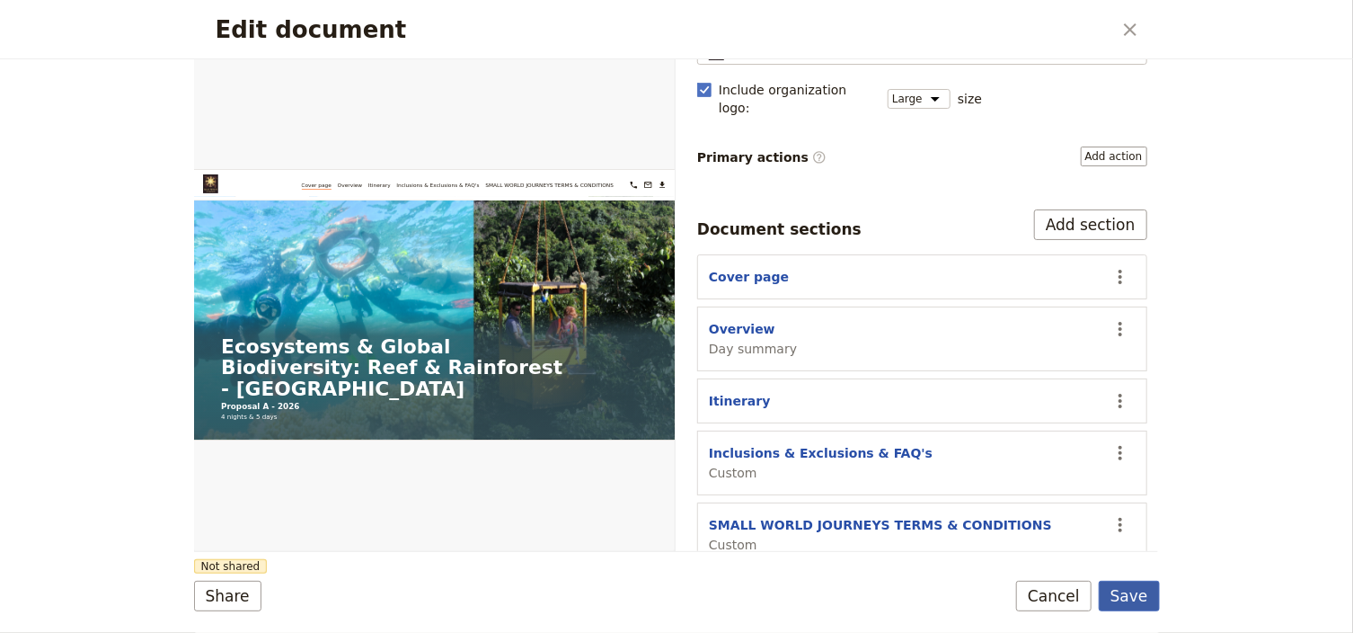
click at [1130, 601] on button "Save" at bounding box center [1129, 595] width 61 height 31
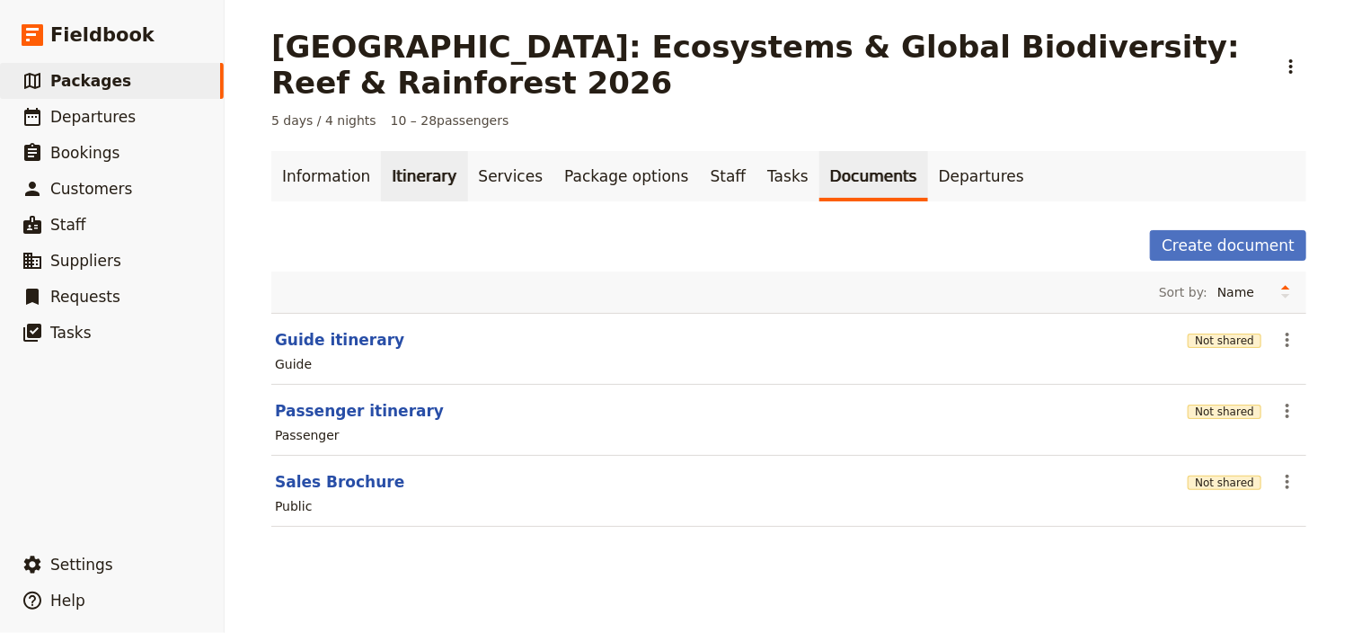
click at [417, 178] on link "Itinerary" at bounding box center [424, 176] width 86 height 50
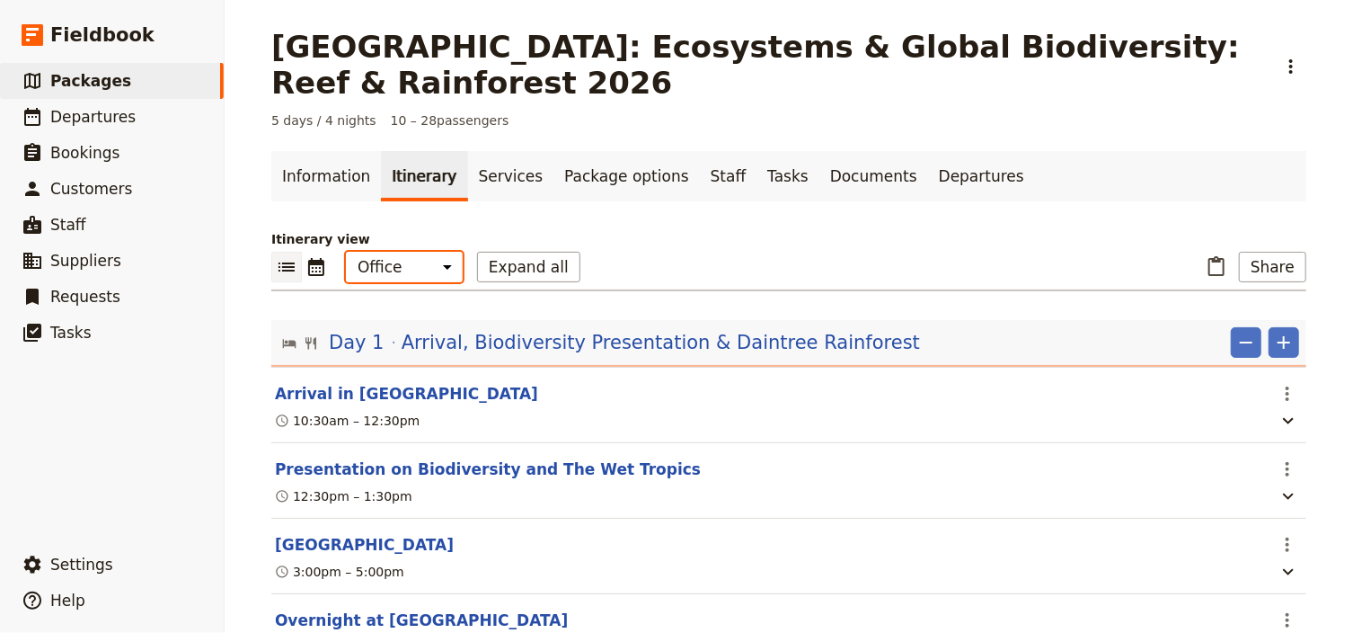
click at [409, 259] on select "Office Guide Passenger Sales" at bounding box center [404, 267] width 117 height 31
select select "MARKETING"
click at [346, 252] on select "Office Guide Passenger Sales" at bounding box center [404, 267] width 117 height 31
click at [1266, 269] on button "Share" at bounding box center [1272, 267] width 67 height 31
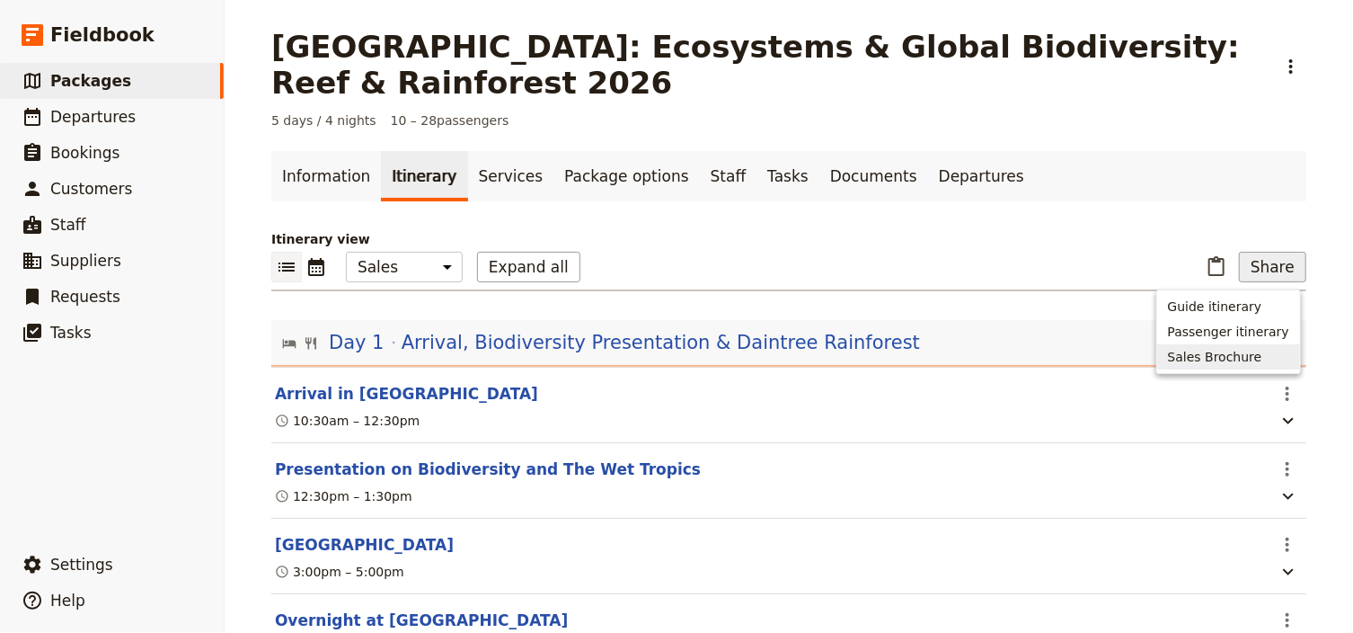
click at [1241, 359] on span "Sales Brochure" at bounding box center [1215, 357] width 94 height 18
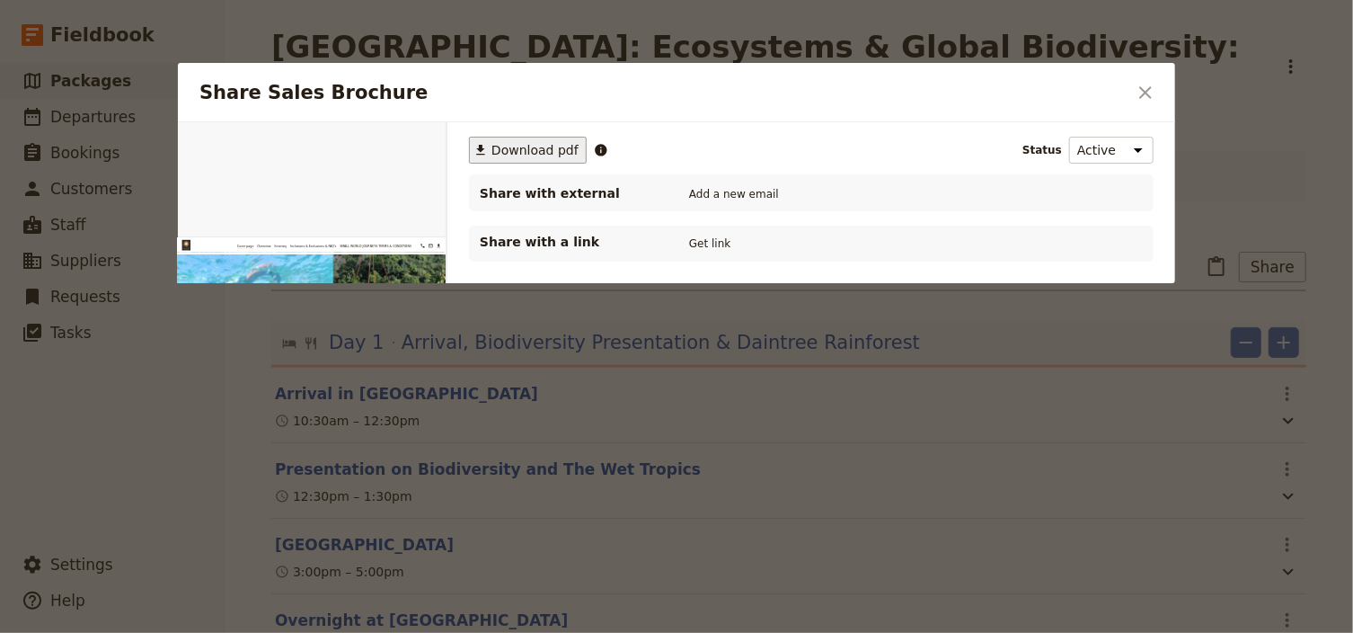
click at [528, 148] on span "Download pdf" at bounding box center [534, 150] width 87 height 18
click at [1139, 90] on icon "Close dialog" at bounding box center [1146, 93] width 22 height 22
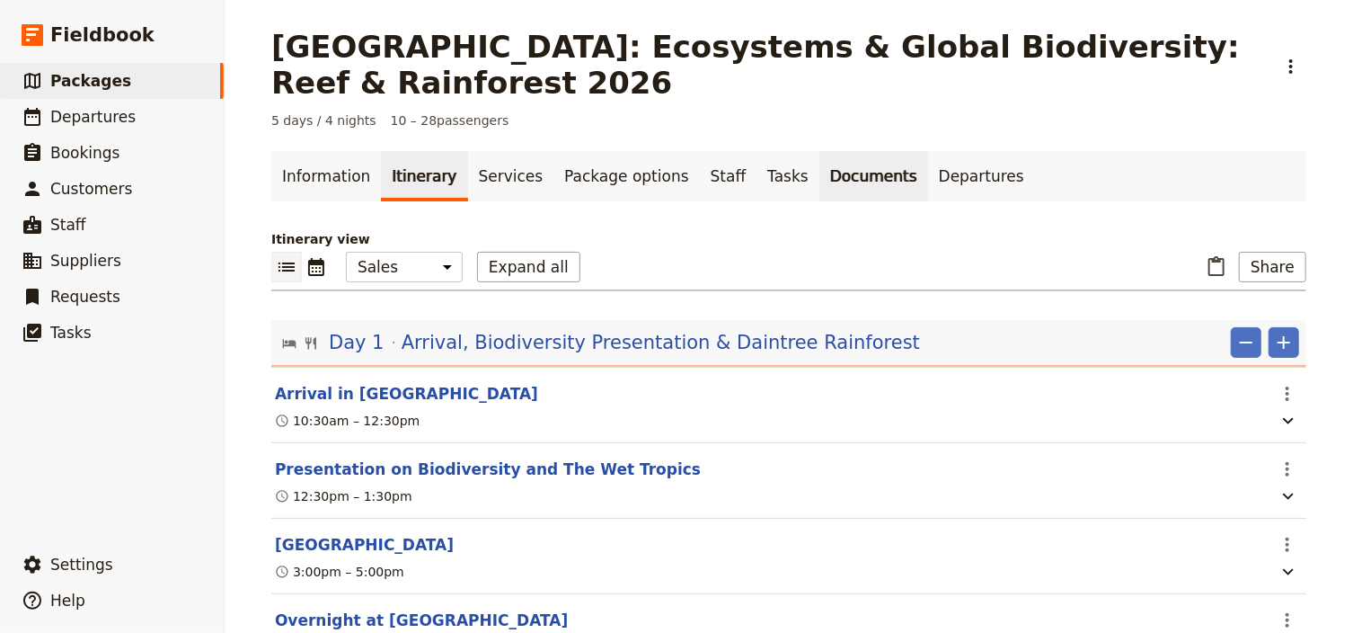
click at [819, 182] on link "Documents" at bounding box center [873, 176] width 109 height 50
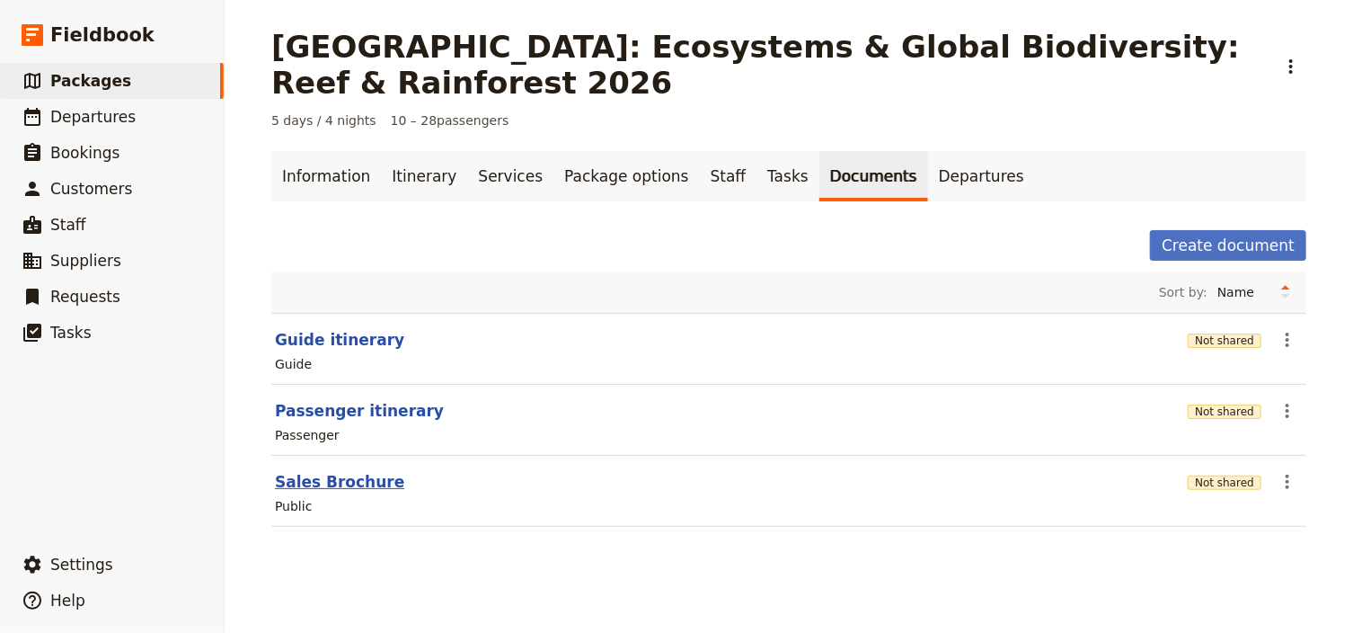
click at [334, 486] on button "Sales Brochure" at bounding box center [339, 482] width 129 height 22
select select "LARGE"
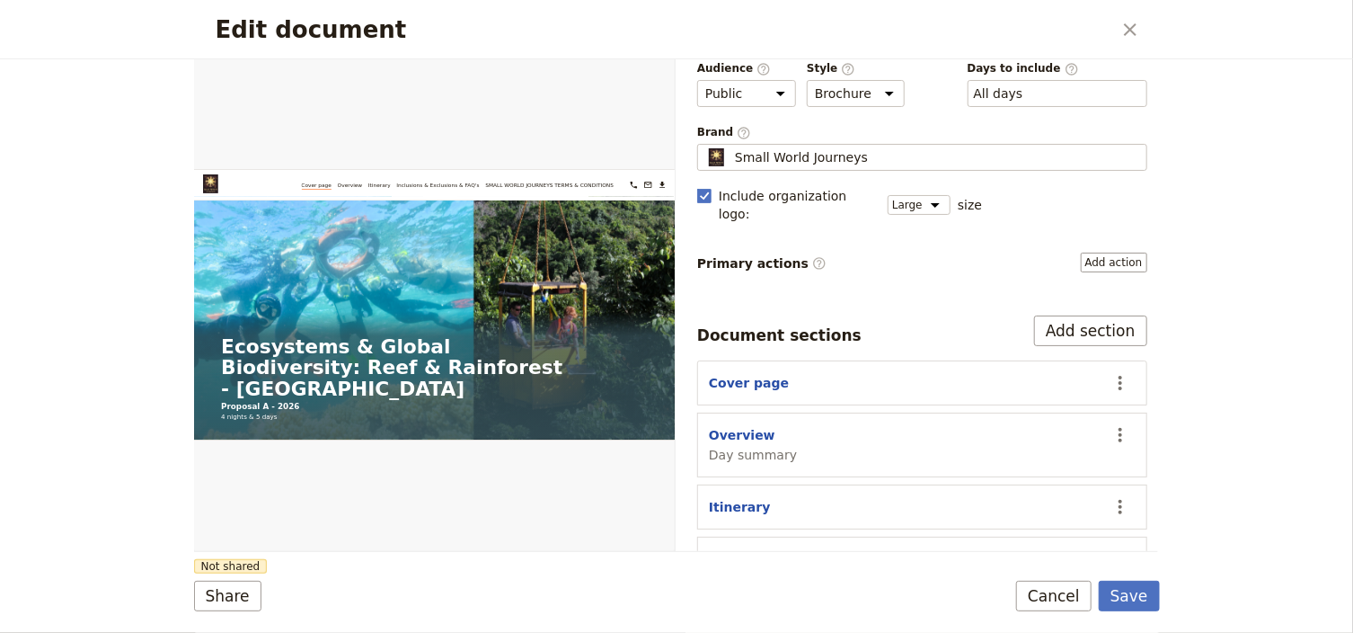
scroll to position [189, 0]
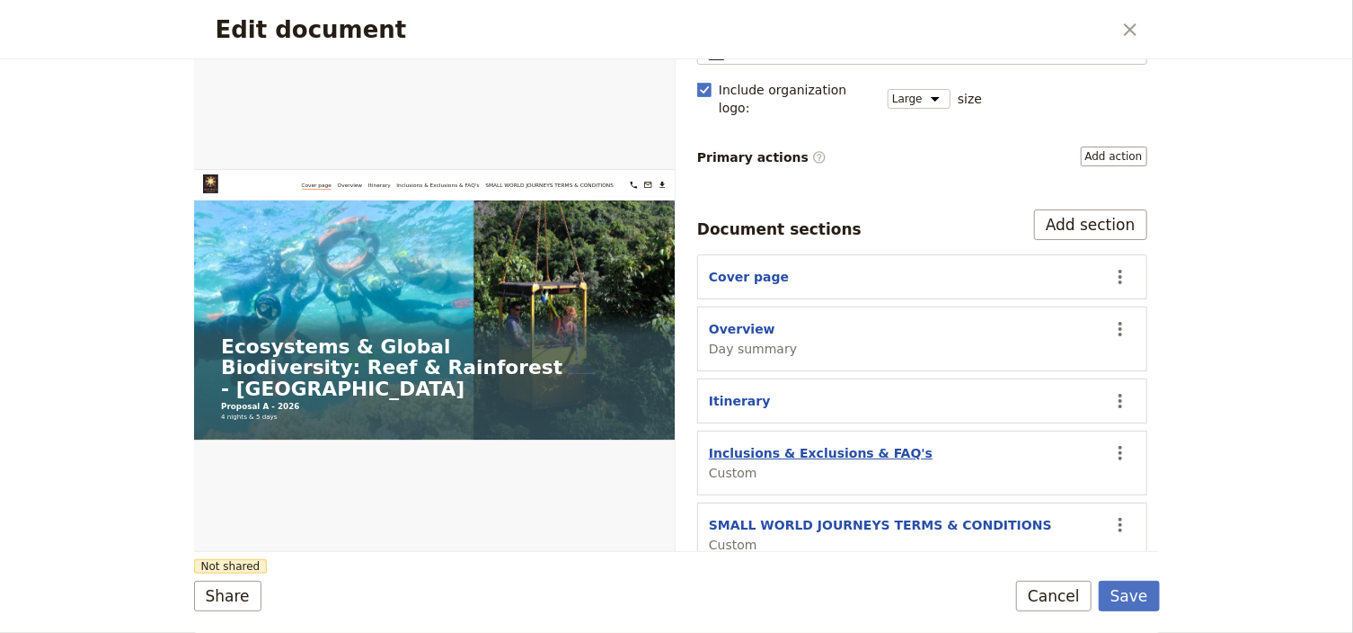
click at [749, 444] on button "Inclusions & Exclusions & FAQ's" at bounding box center [821, 453] width 224 height 18
select select "CUSTOM"
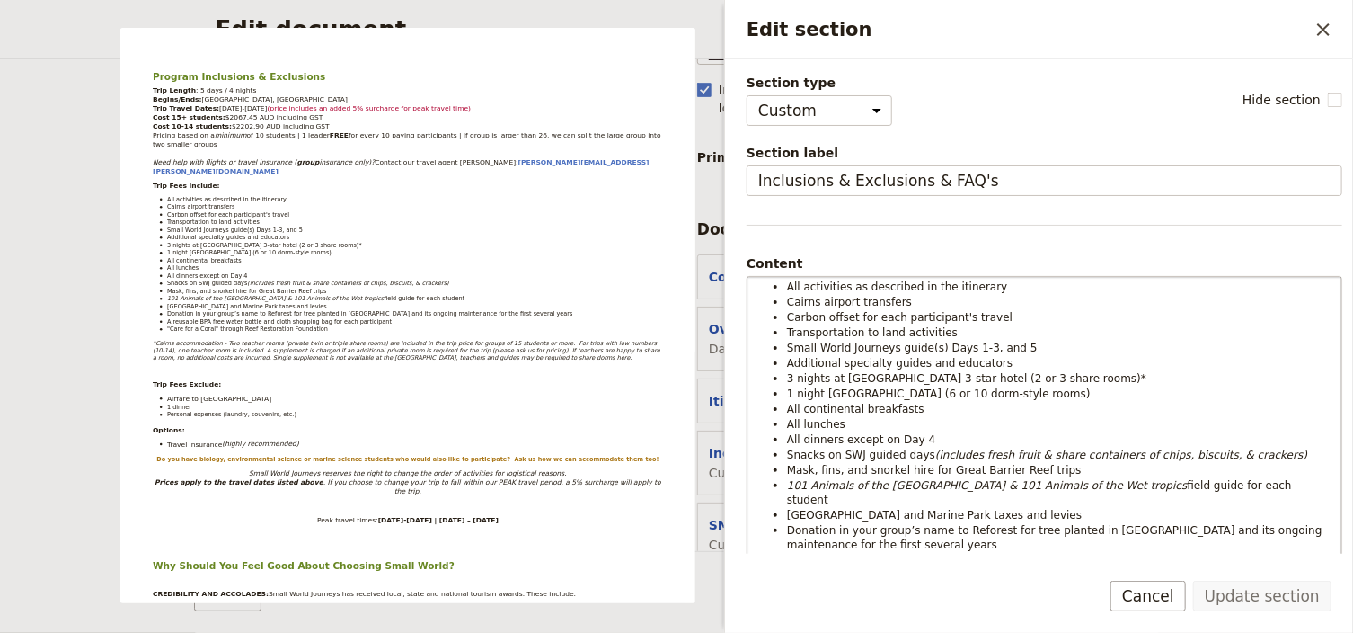
scroll to position [288, 0]
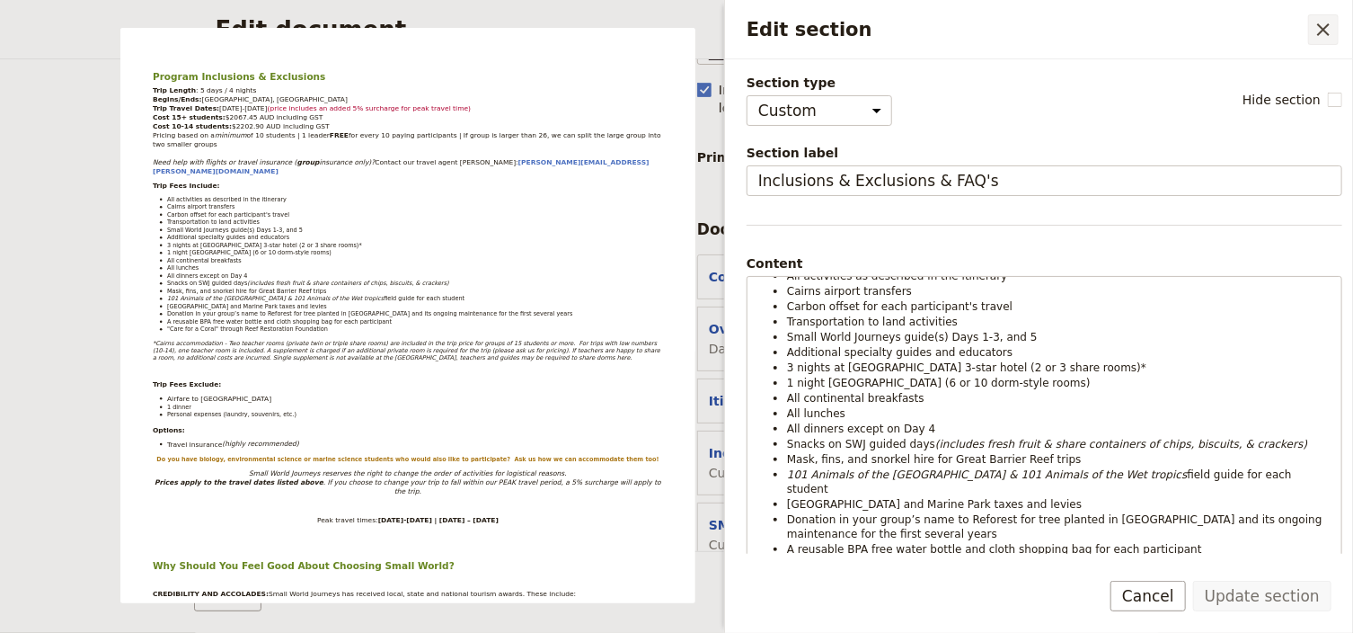
click at [1324, 33] on icon "Close drawer" at bounding box center [1324, 30] width 22 height 22
